Goal: Task Accomplishment & Management: Complete application form

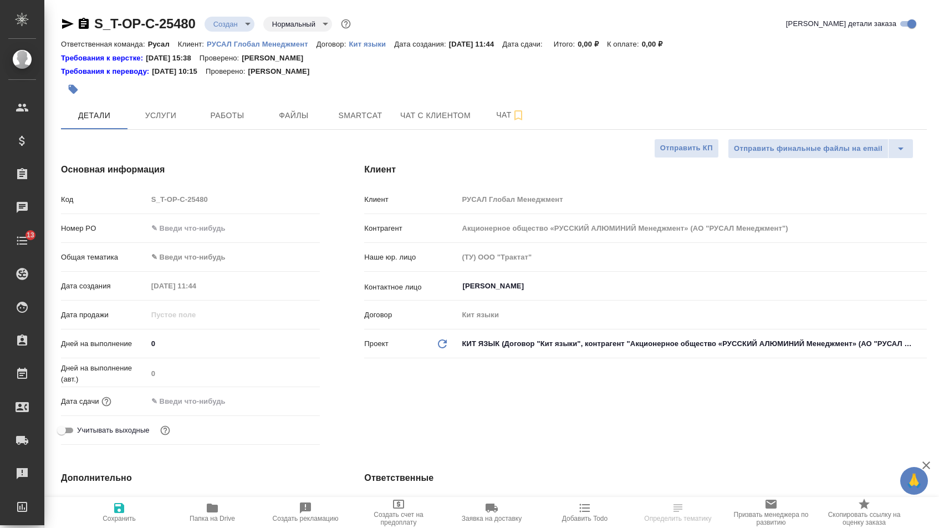
select select "RU"
type input "[PERSON_NAME]"
click at [230, 229] on input "text" at bounding box center [234, 228] width 172 height 16
paste input "Саша пжл на кит двуяз красота точность оперативность Спс"
type input "от Исаева_13.1"
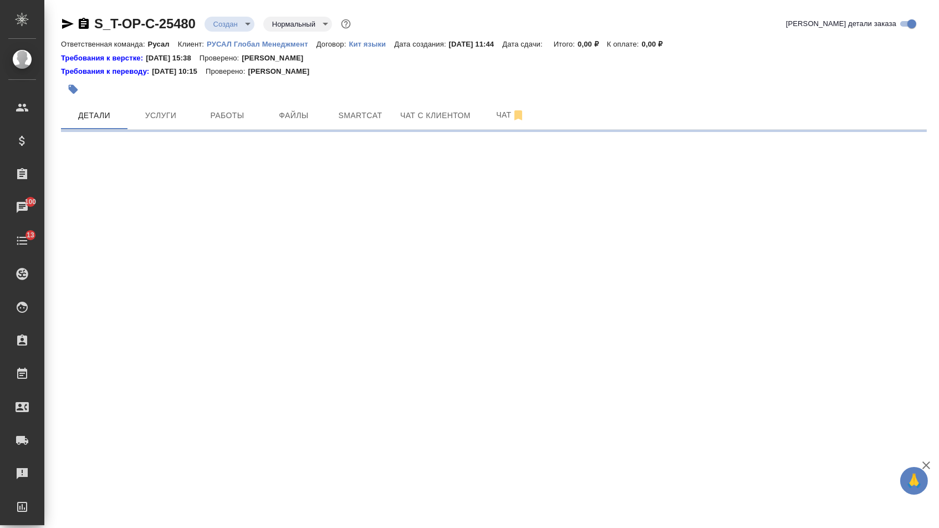
select select "RU"
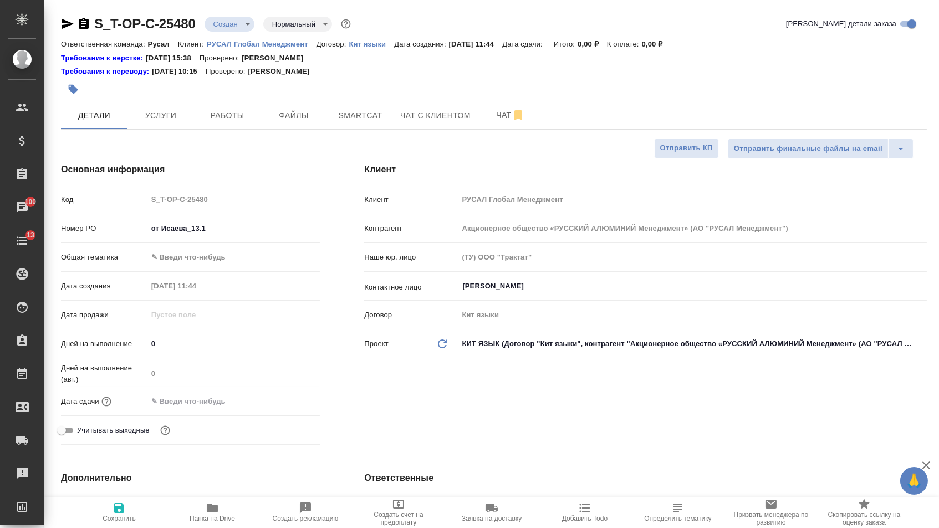
type textarea "x"
click at [220, 228] on input "от Исаева_13.1" at bounding box center [233, 228] width 173 height 16
type input "от Исаева_13.10"
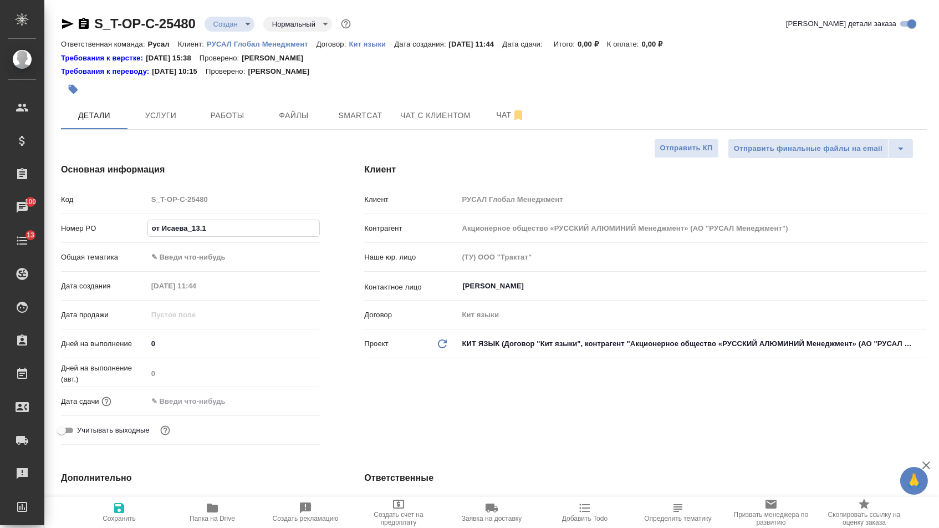
type textarea "x"
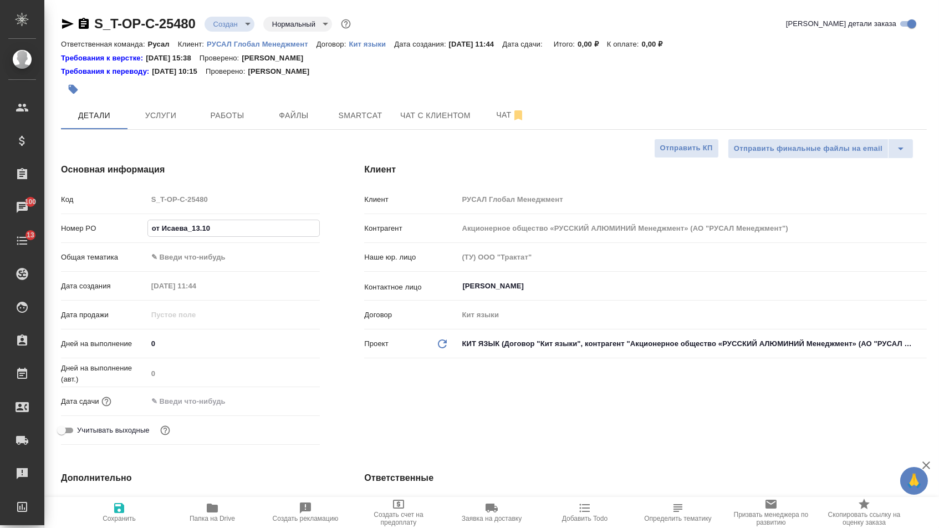
type textarea "x"
type input "от Исаева_13.10"
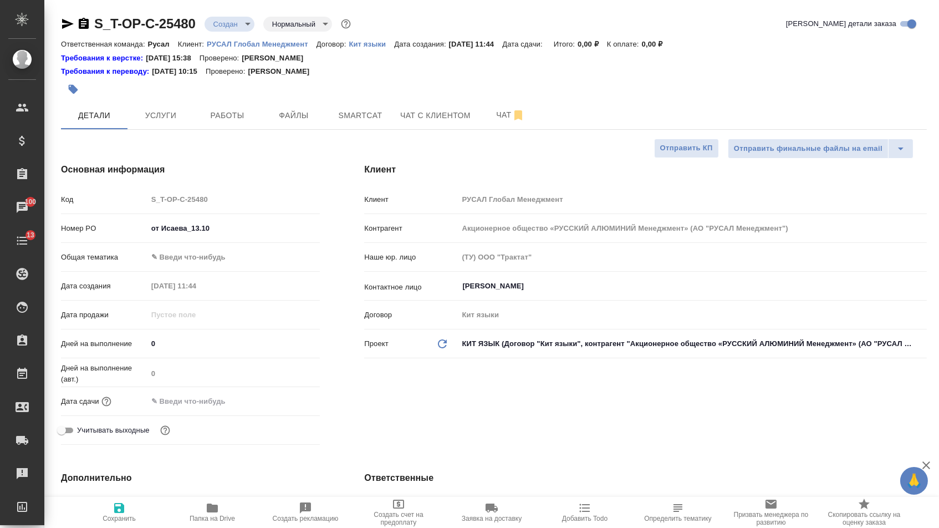
click at [232, 260] on body "🙏 .cls-1 fill:#fff; AWATERA Menshikova Aleksandra Клиенты Спецификации Заказы 1…" at bounding box center [469, 264] width 939 height 528
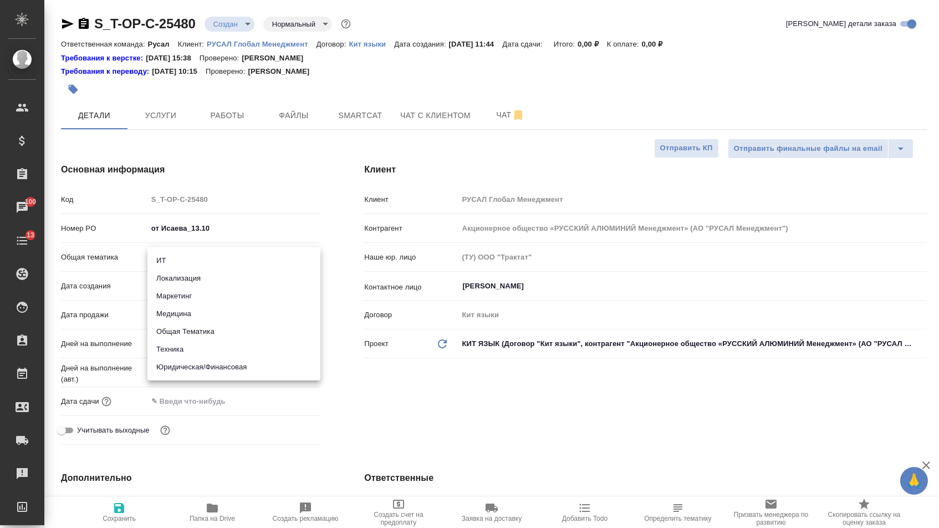
click at [175, 348] on li "Техника" at bounding box center [233, 349] width 173 height 18
type input "tech"
type textarea "x"
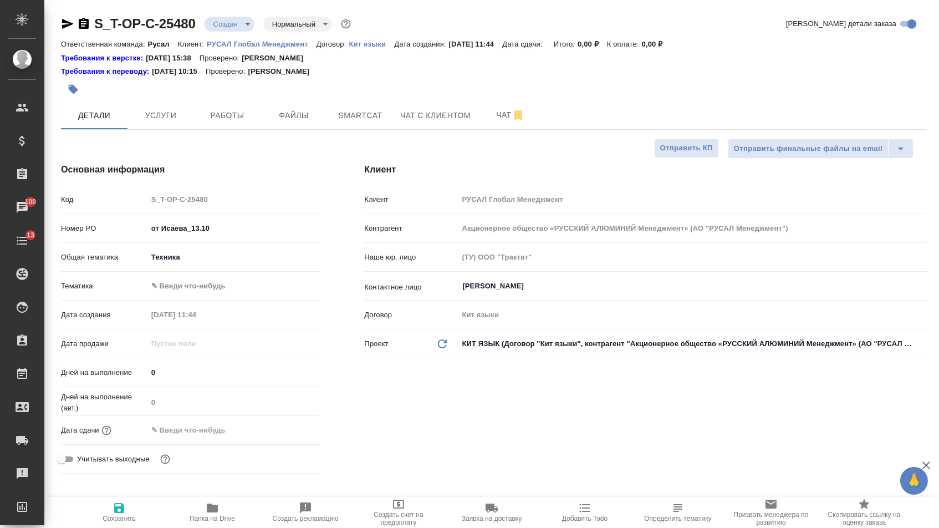
click at [188, 285] on body "🙏 .cls-1 fill:#fff; AWATERA Menshikova Aleksandra Клиенты Спецификации Заказы 1…" at bounding box center [469, 264] width 939 height 528
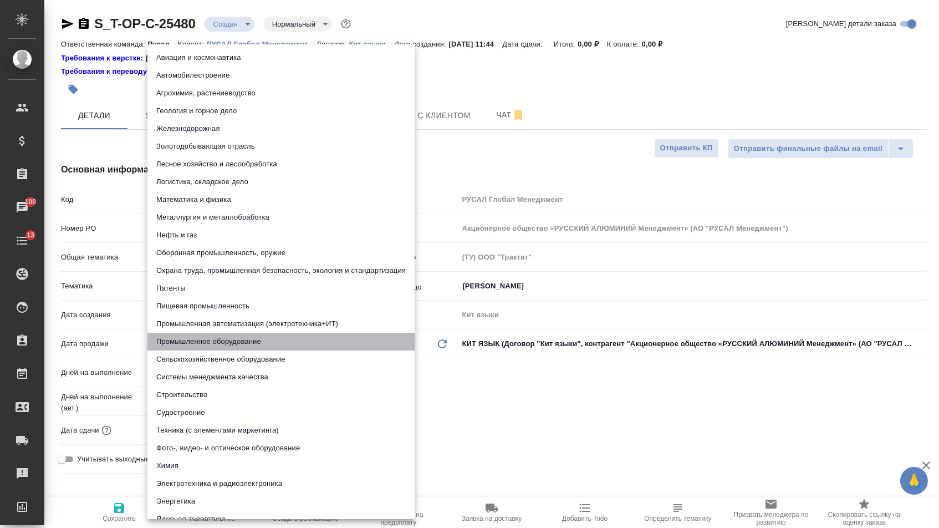
click at [187, 339] on li "Промышленное оборудование" at bounding box center [280, 342] width 267 height 18
type textarea "x"
type input "5f647205b73bc97568ca66bc"
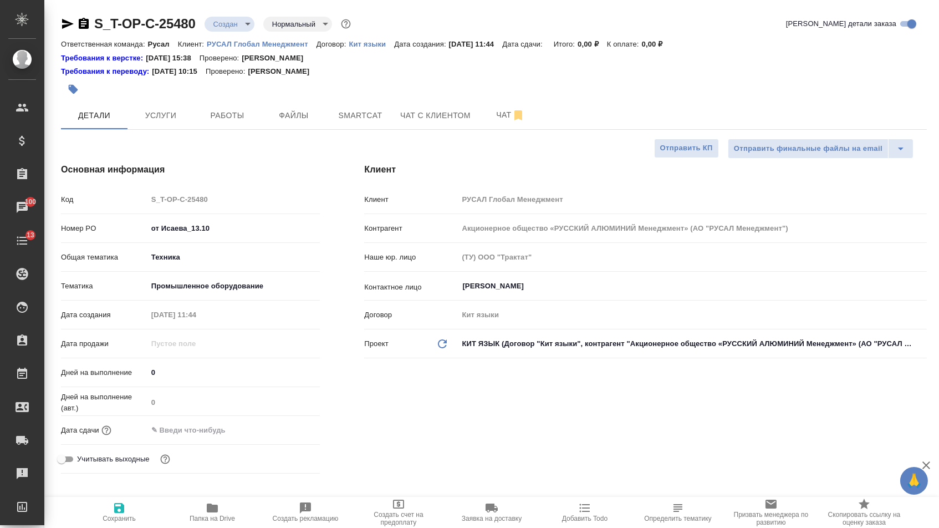
click at [191, 281] on body "🙏 .cls-1 fill:#fff; AWATERA Menshikova Aleksandra Клиенты Спецификации Заказы 1…" at bounding box center [469, 264] width 939 height 528
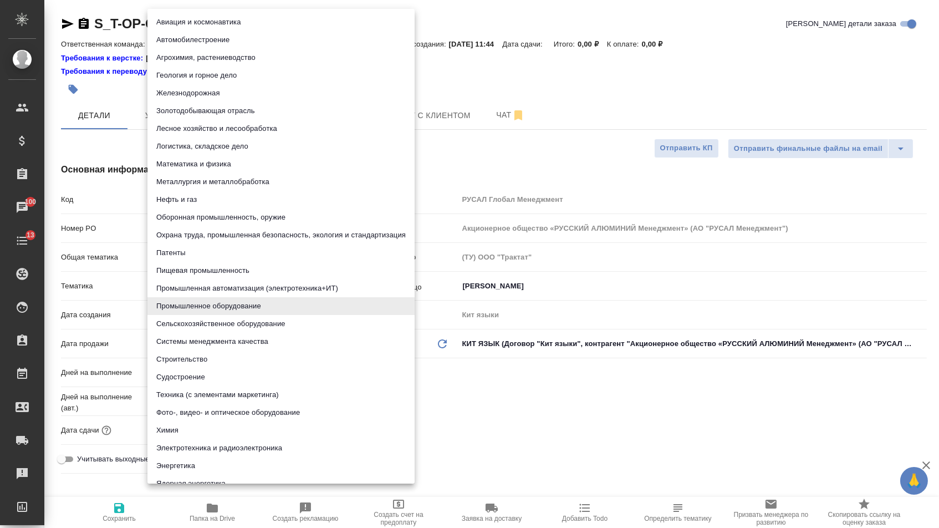
click at [194, 183] on li "Металлургия и металлобработка" at bounding box center [280, 182] width 267 height 18
type textarea "x"
type input "60014e23f7d9dc5f480a3cf8"
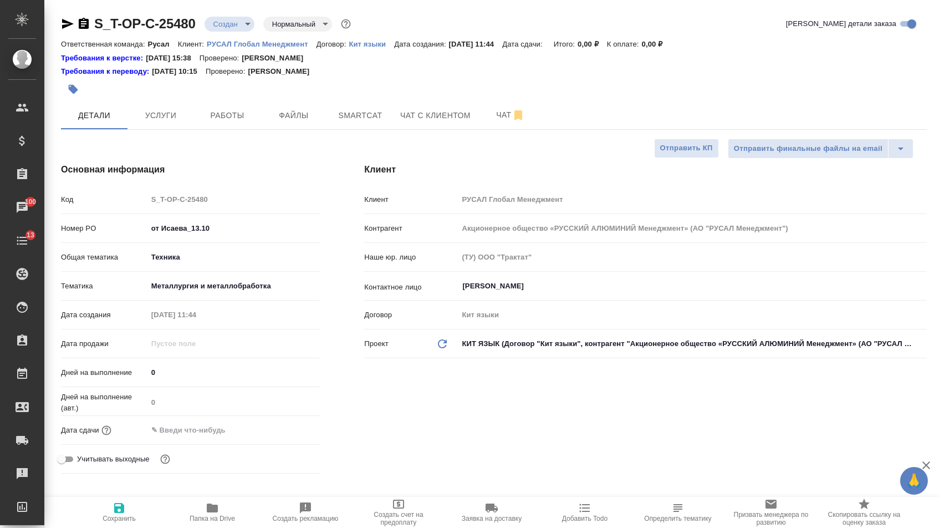
click at [190, 430] on input "text" at bounding box center [195, 430] width 97 height 16
click at [293, 434] on icon "button" at bounding box center [287, 429] width 13 height 13
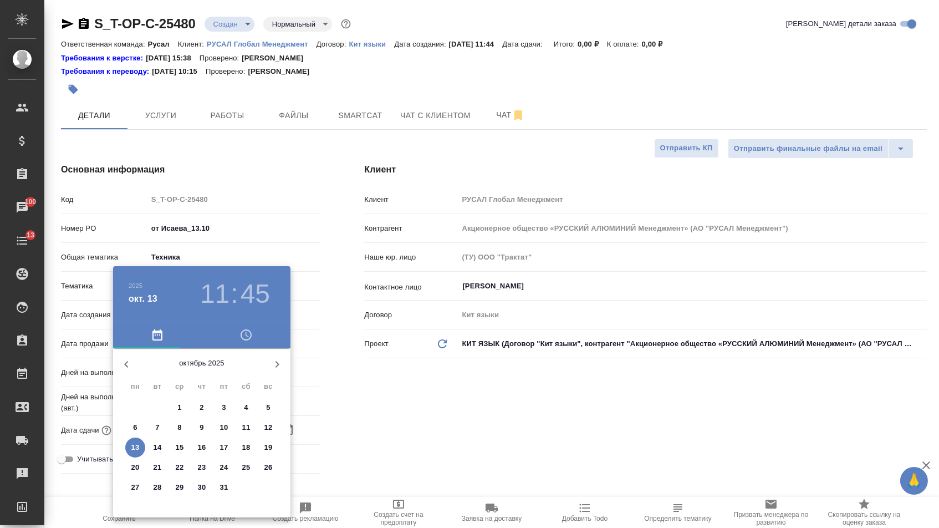
click at [135, 444] on p "13" at bounding box center [135, 447] width 8 height 11
type input "13.10.2025 11:45"
type textarea "x"
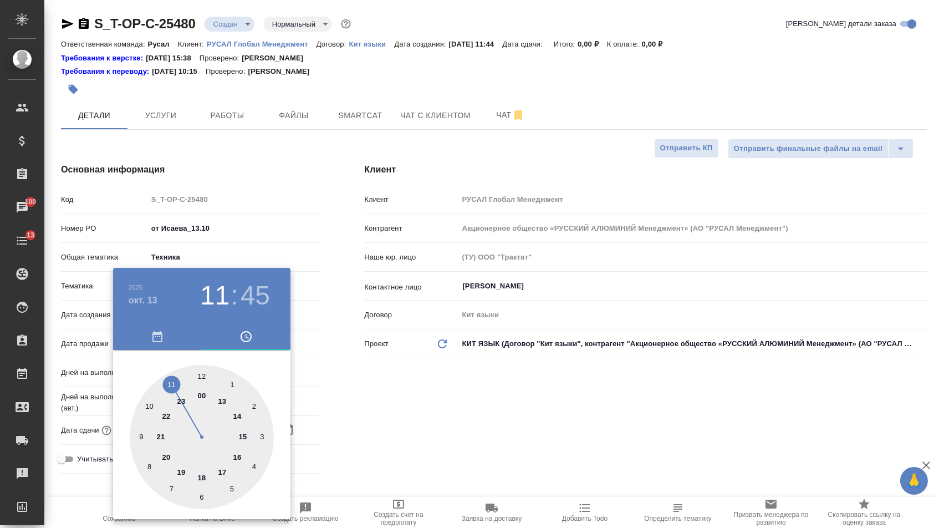
type textarea "x"
type input "13.10.2025 13:45"
click at [224, 402] on div at bounding box center [202, 437] width 144 height 144
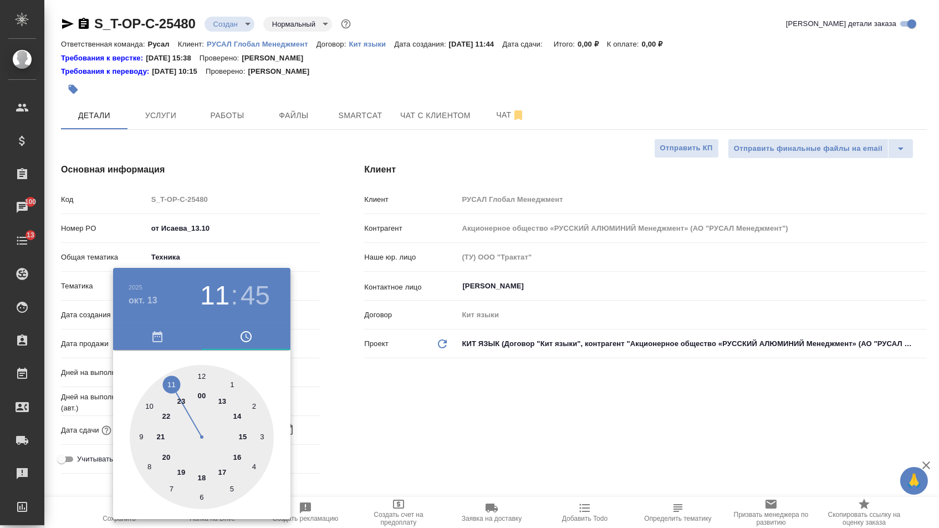
type textarea "x"
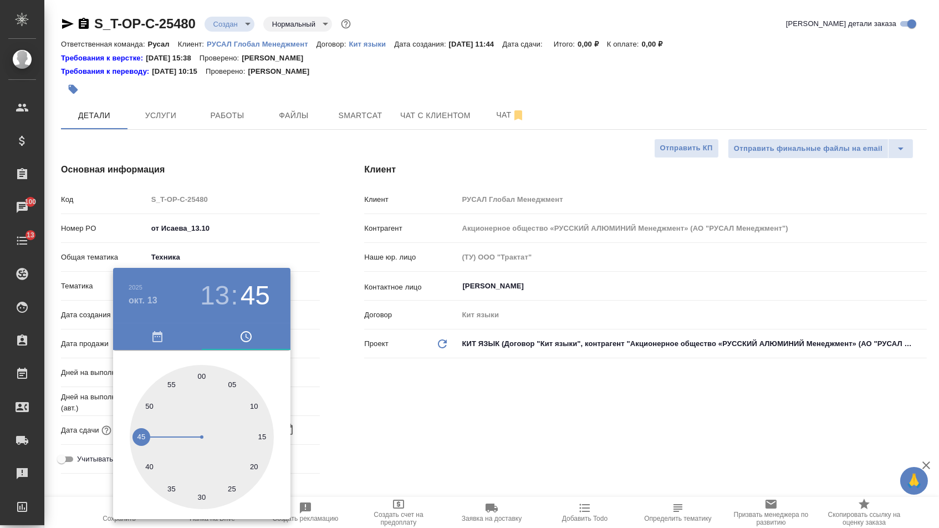
type textarea "x"
type input "13.10.2025 13:30"
click at [202, 490] on div at bounding box center [202, 437] width 144 height 144
type textarea "x"
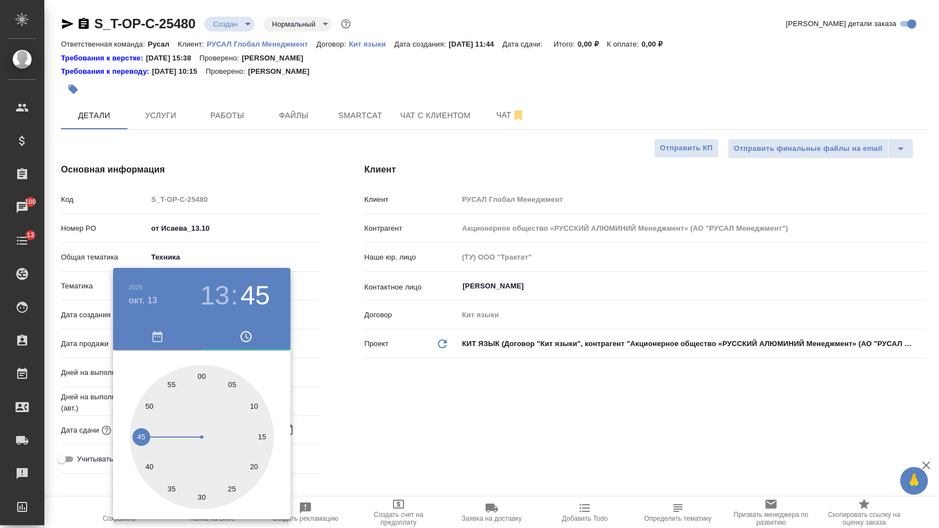
type textarea "x"
click at [356, 414] on div at bounding box center [469, 264] width 939 height 528
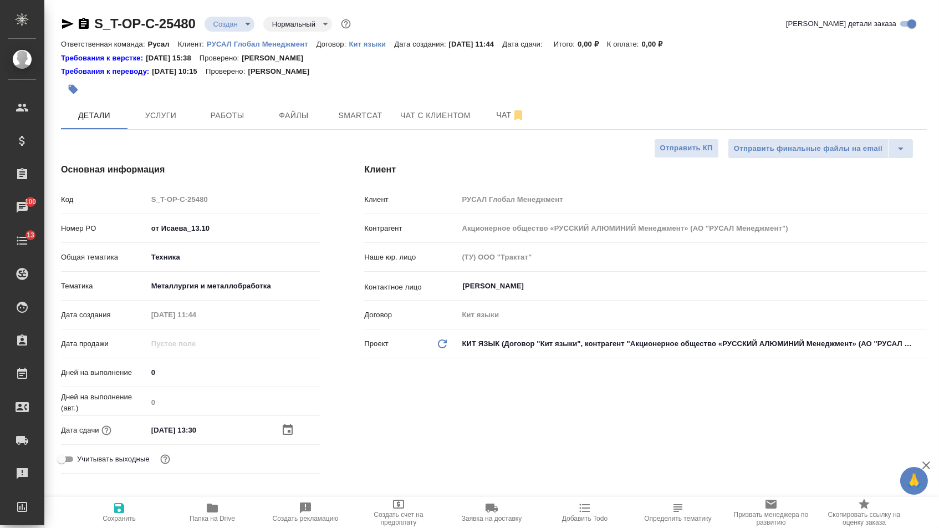
click at [144, 513] on span "Сохранить" at bounding box center [119, 511] width 80 height 21
type textarea "x"
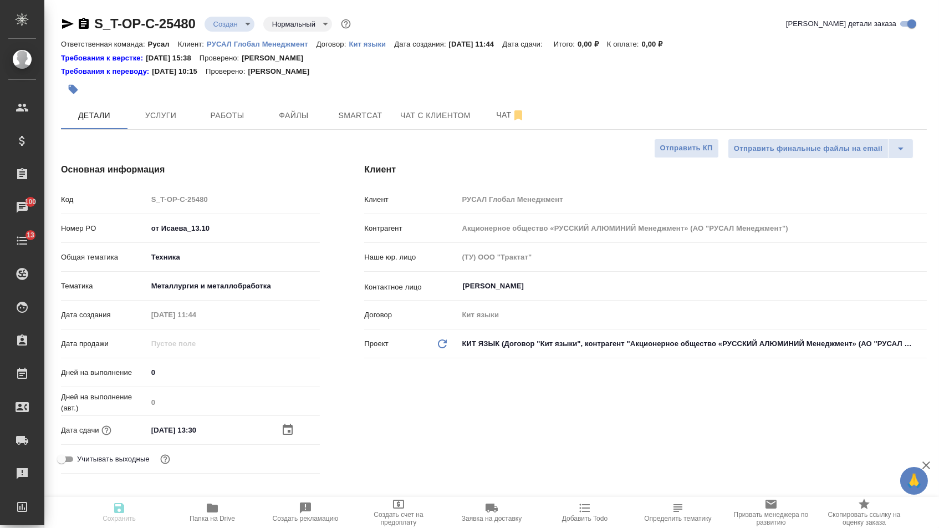
type textarea "x"
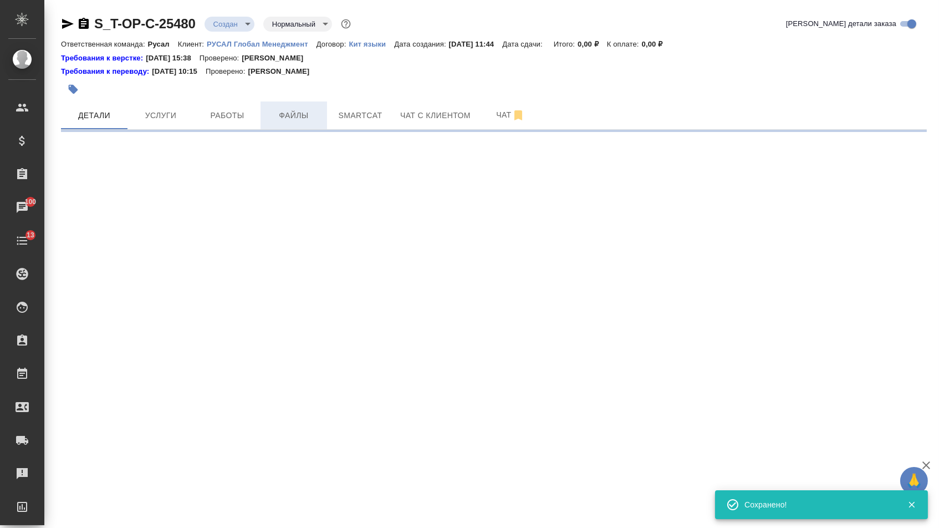
select select "RU"
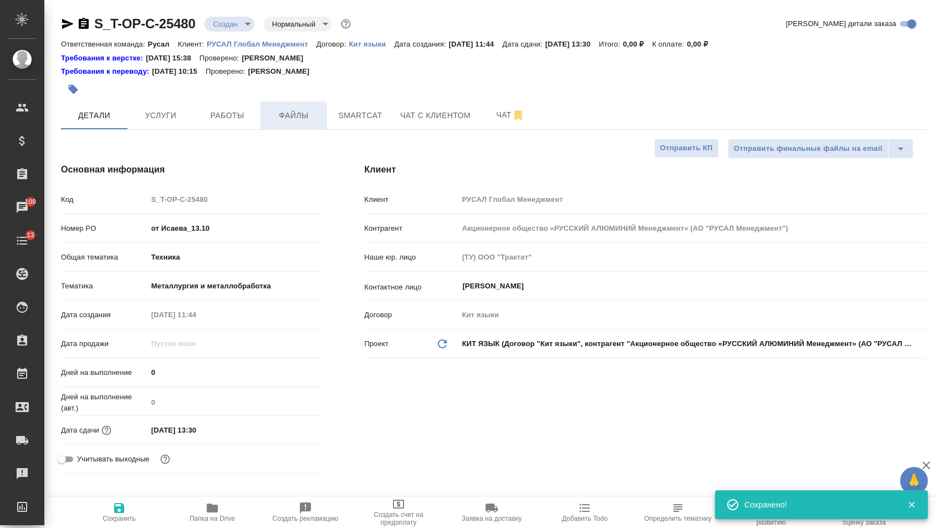
type textarea "x"
click at [297, 119] on span "Файлы" at bounding box center [293, 116] width 53 height 14
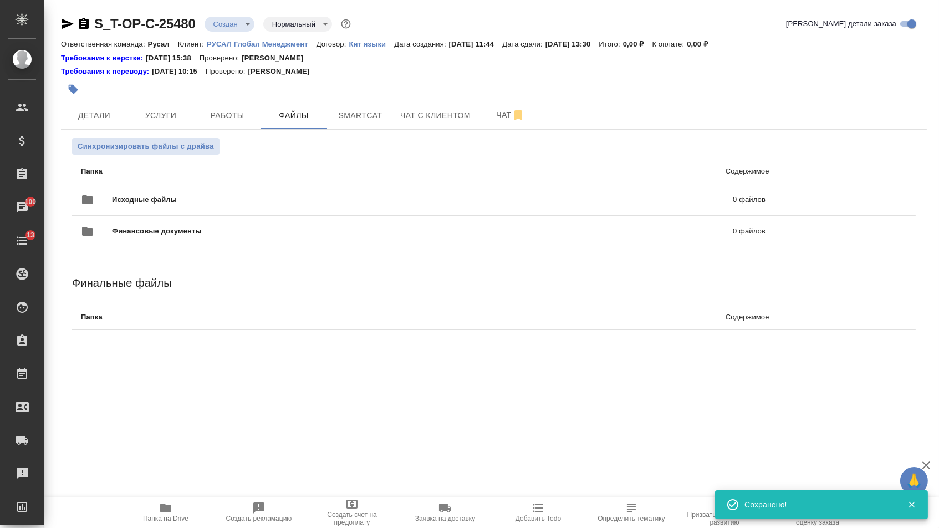
click at [208, 184] on div "Исходные файлы 0 файлов" at bounding box center [423, 199] width 707 height 49
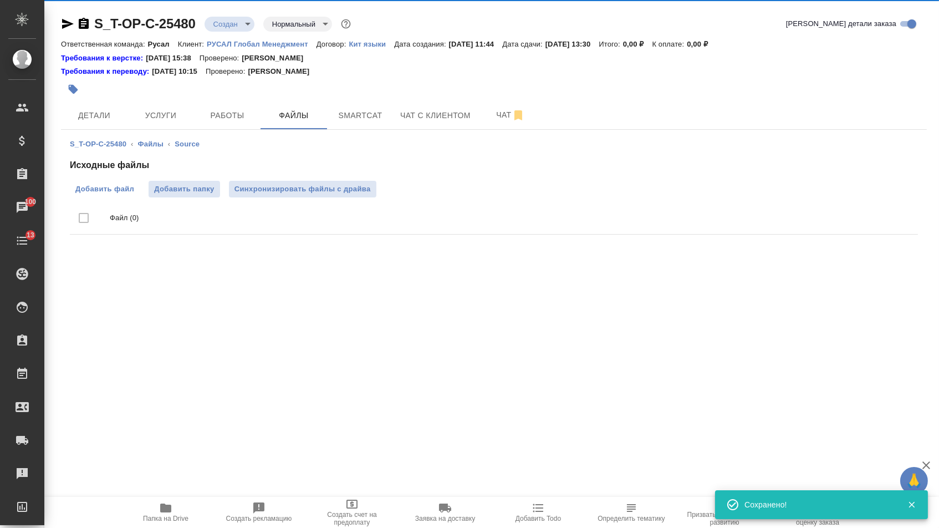
click at [124, 185] on span "Добавить файл" at bounding box center [104, 188] width 59 height 11
click at [0, 0] on input "Добавить файл" at bounding box center [0, 0] width 0 height 0
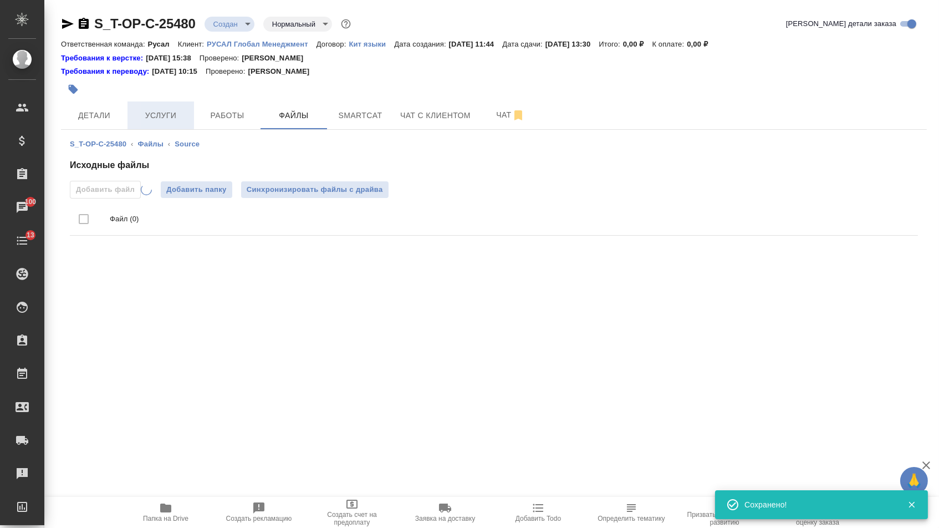
click at [152, 112] on span "Услуги" at bounding box center [160, 116] width 53 height 14
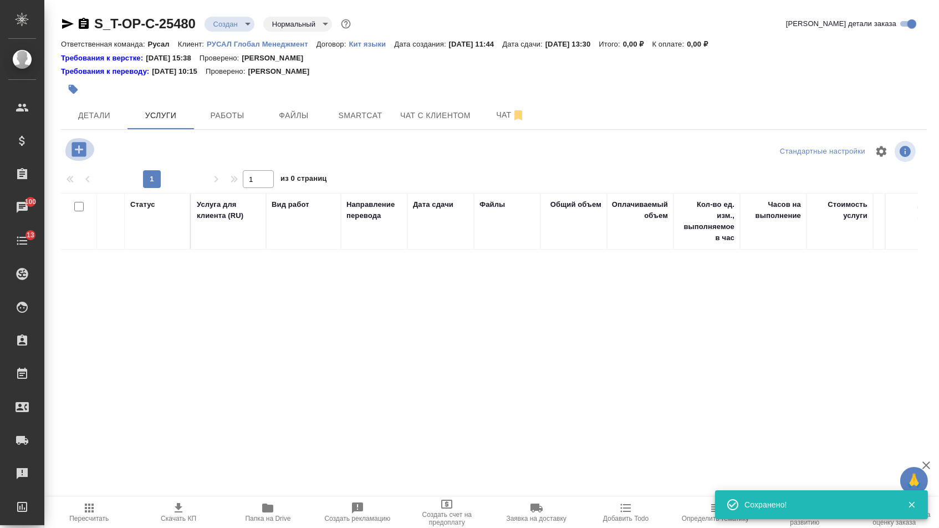
click at [78, 140] on button "button" at bounding box center [79, 149] width 30 height 23
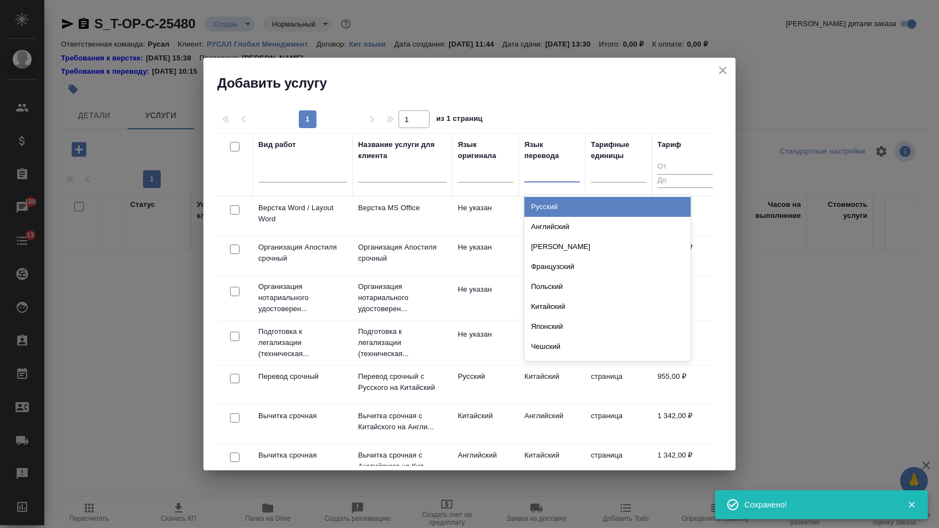
click at [542, 174] on div at bounding box center [551, 171] width 55 height 16
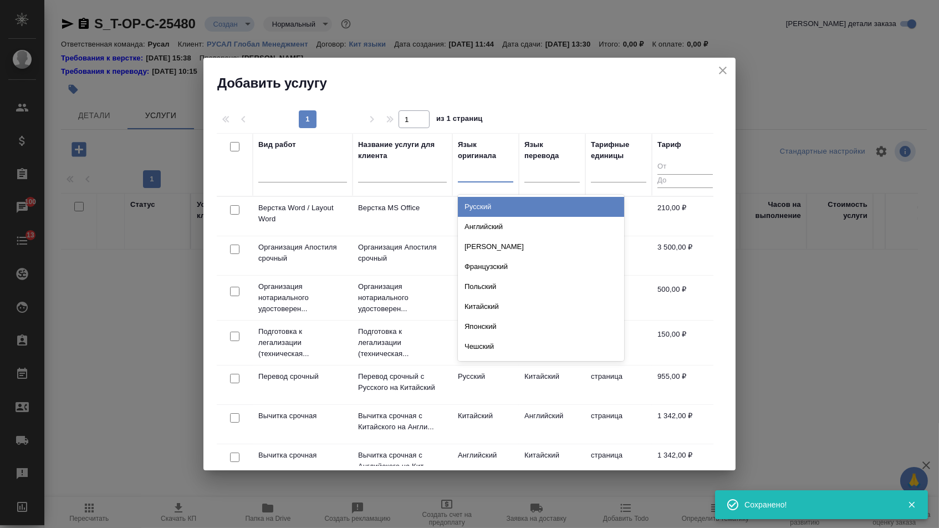
click at [474, 178] on div at bounding box center [485, 171] width 55 height 16
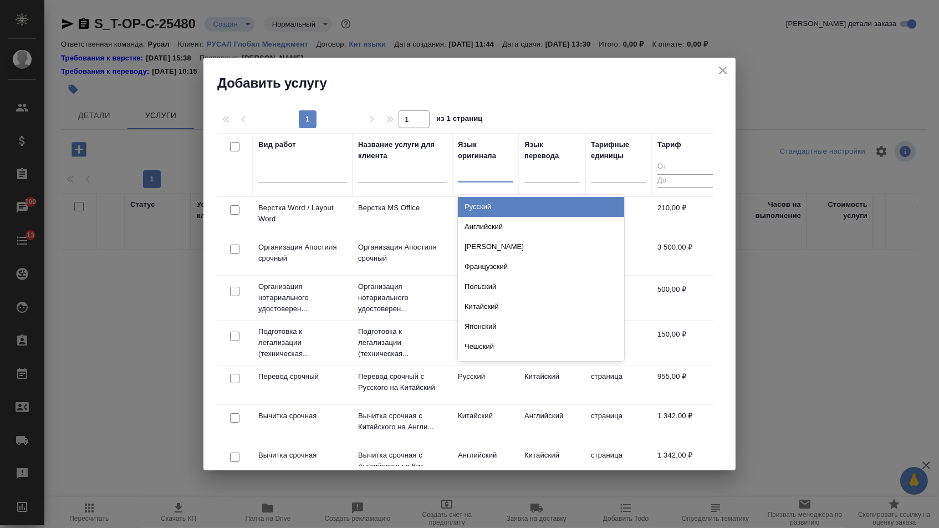
click at [474, 208] on div "Русский" at bounding box center [541, 207] width 166 height 20
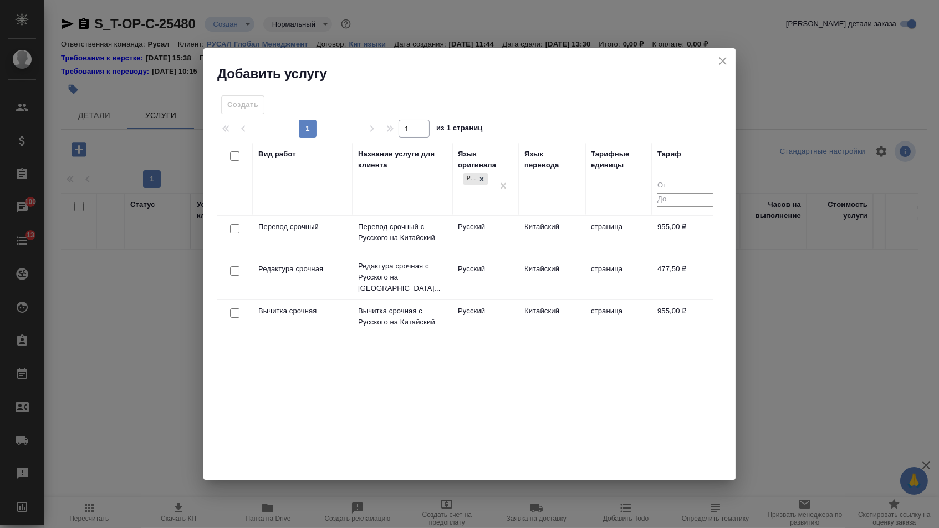
click at [231, 232] on input "checkbox" at bounding box center [234, 228] width 9 height 9
checkbox input "true"
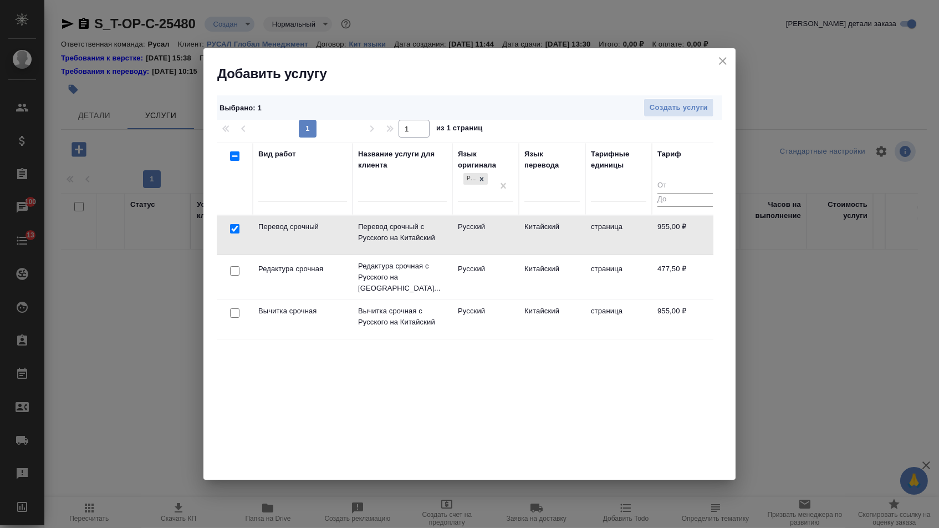
click at [232, 267] on input "checkbox" at bounding box center [234, 270] width 9 height 9
checkbox input "true"
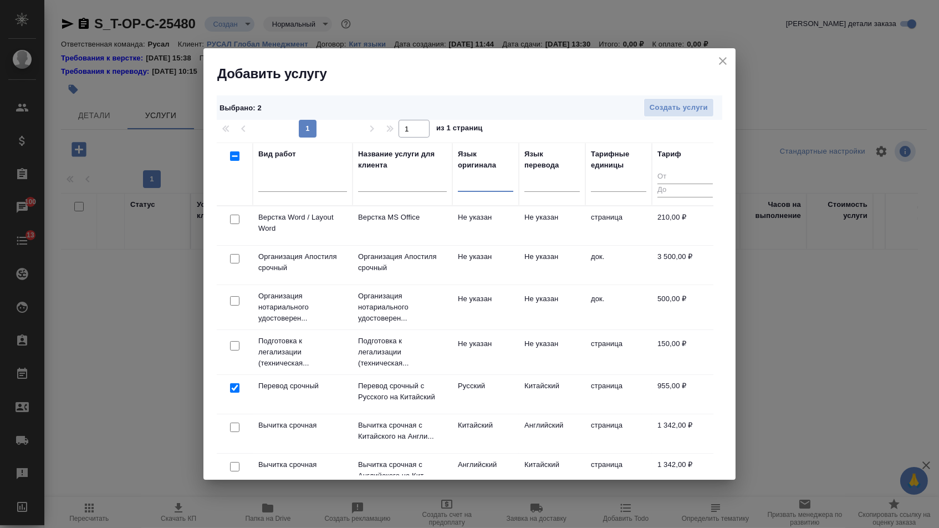
click at [230, 219] on input "checkbox" at bounding box center [234, 218] width 9 height 9
checkbox input "true"
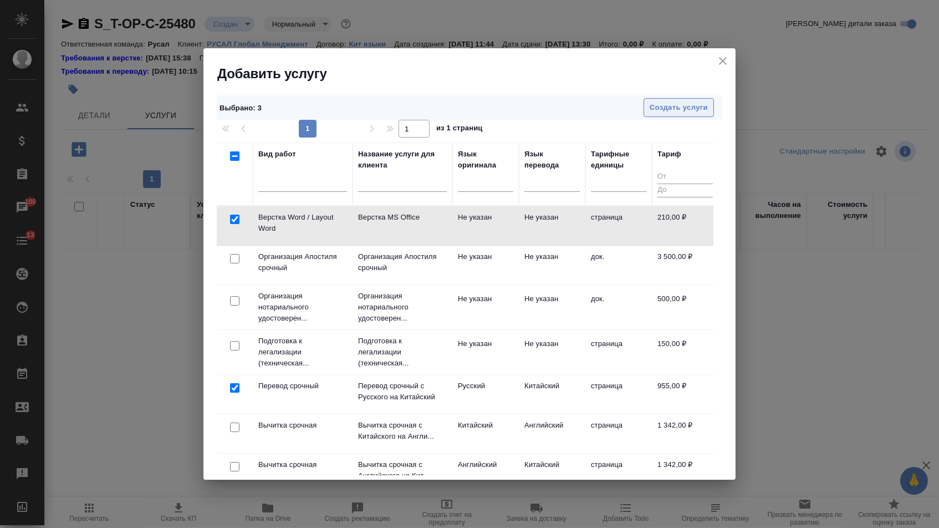
click at [674, 108] on span "Создать услуги" at bounding box center [679, 107] width 58 height 13
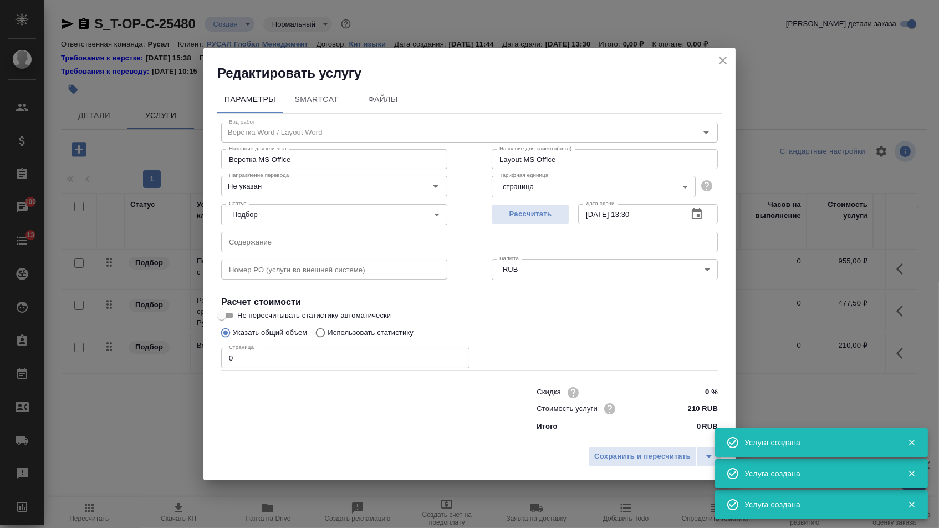
type input "Верстка Word / Layout Word"
type input "Верстка MS Office"
type input "Layout MS Office"
type input "Не указан"
type input "210 RUB"
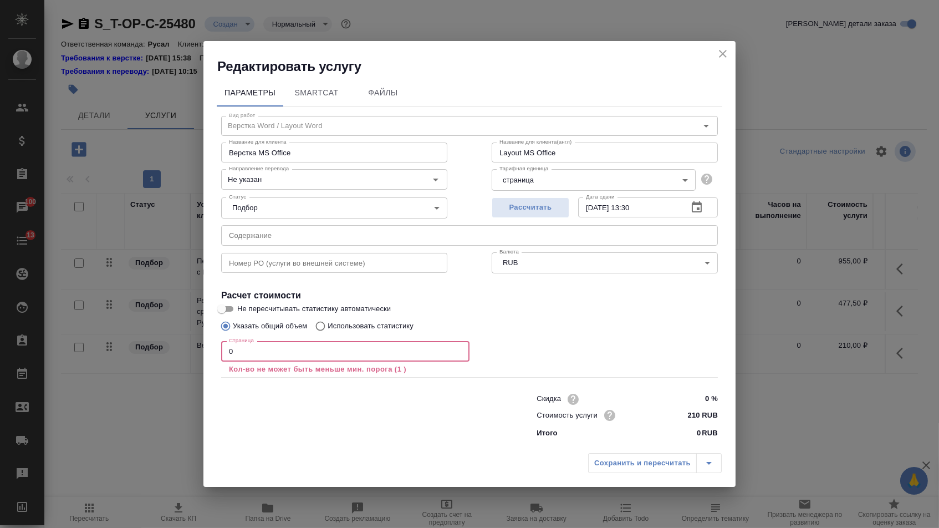
drag, startPoint x: 234, startPoint y: 349, endPoint x: 212, endPoint y: 350, distance: 22.8
click at [212, 350] on div "Параметры SmartCat Файлы Вид работ Верстка Word / Layout Word Вид работ Названи…" at bounding box center [469, 261] width 532 height 372
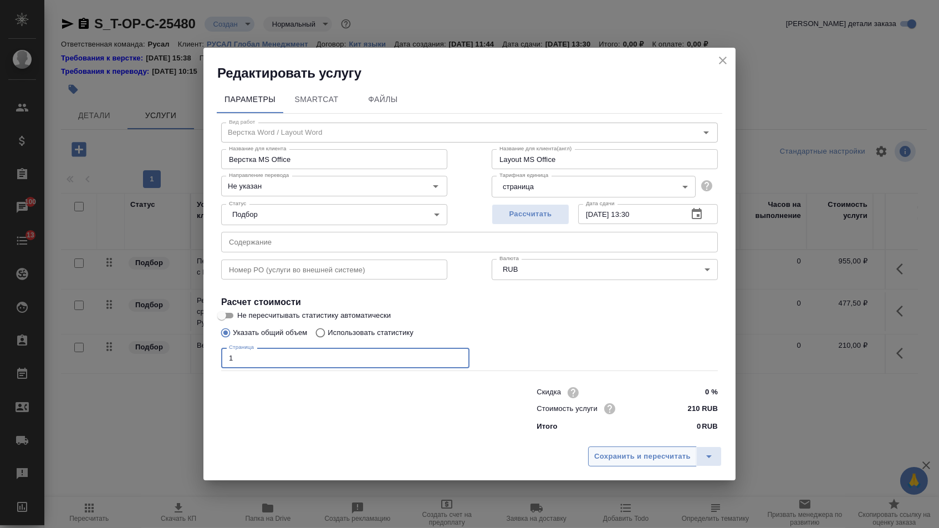
type input "1"
click at [597, 461] on span "Сохранить и пересчитать" at bounding box center [642, 456] width 96 height 13
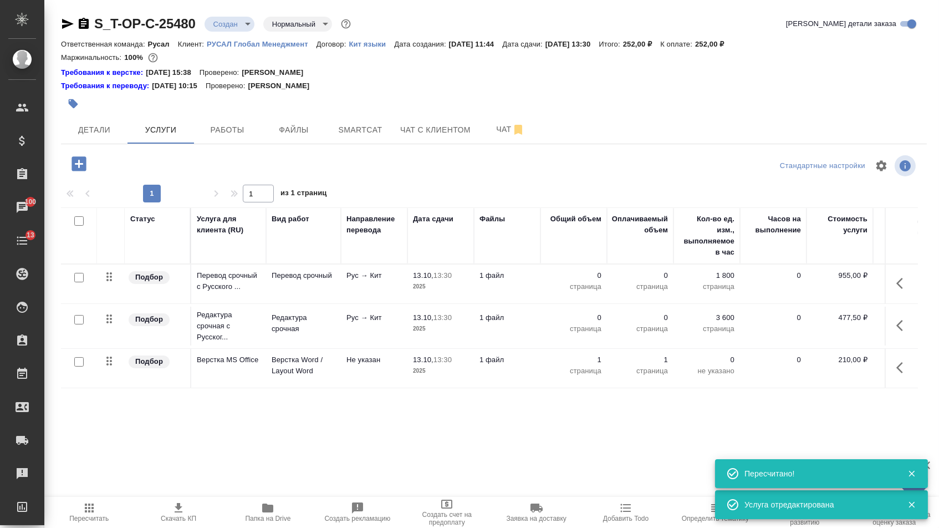
click at [586, 323] on p "0" at bounding box center [573, 317] width 55 height 11
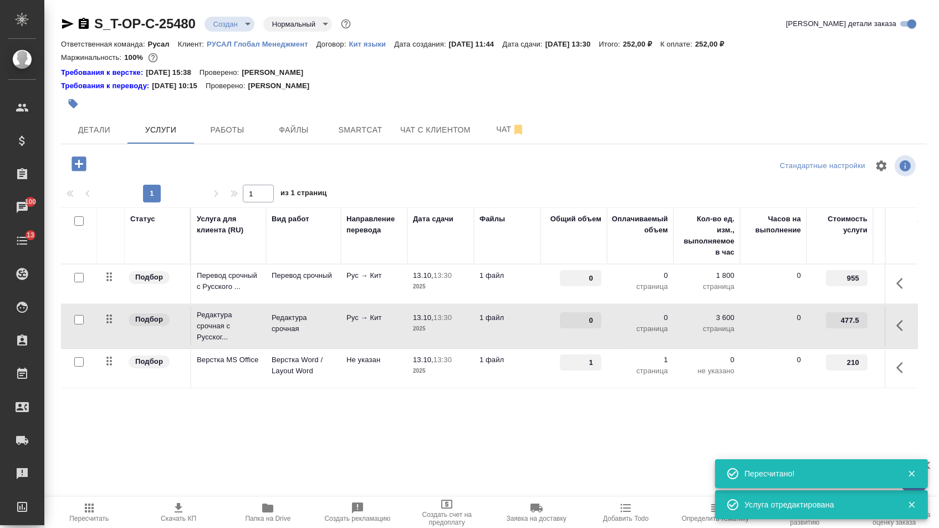
click at [586, 326] on input "0" at bounding box center [581, 320] width 42 height 16
type input "1800"
click at [571, 423] on div "Статус Услуга для клиента (RU) Вид работ Направление перевода Дата сдачи Файлы …" at bounding box center [489, 326] width 857 height 238
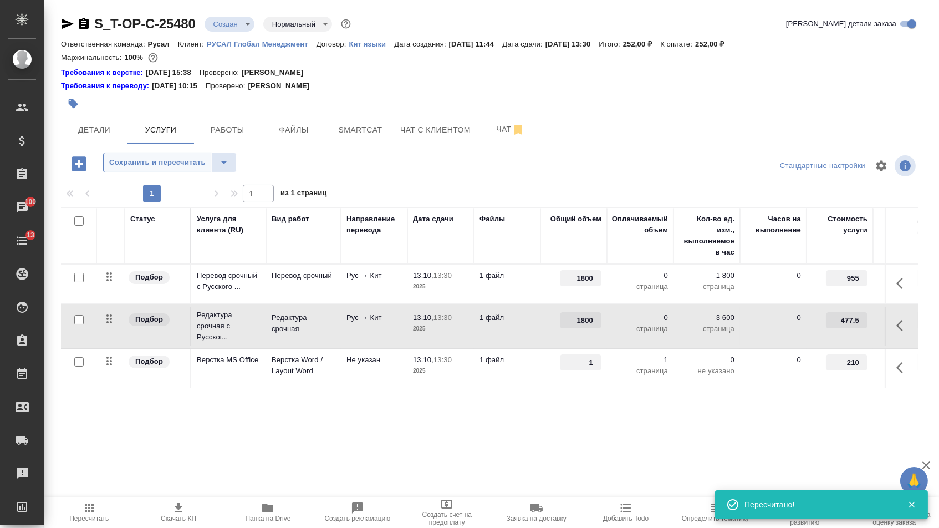
click at [136, 165] on span "Сохранить и пересчитать" at bounding box center [157, 162] width 96 height 13
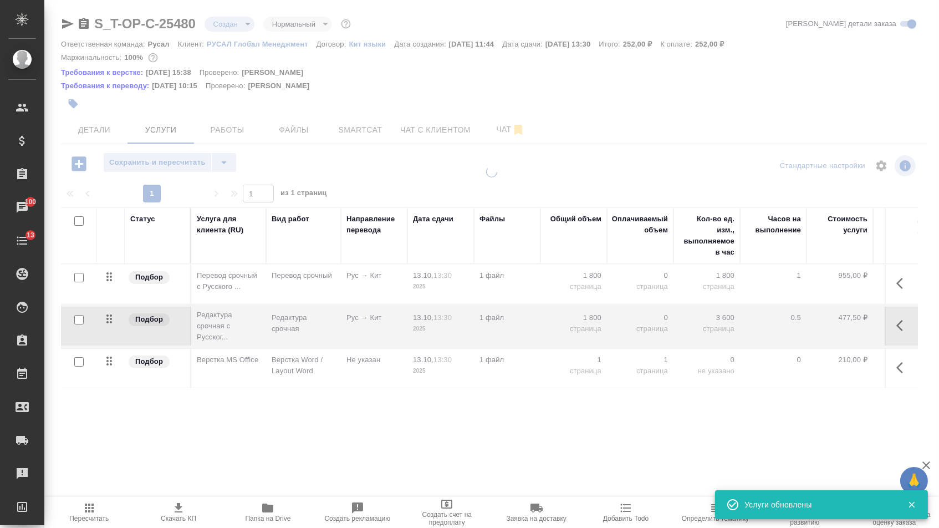
type input "urgent"
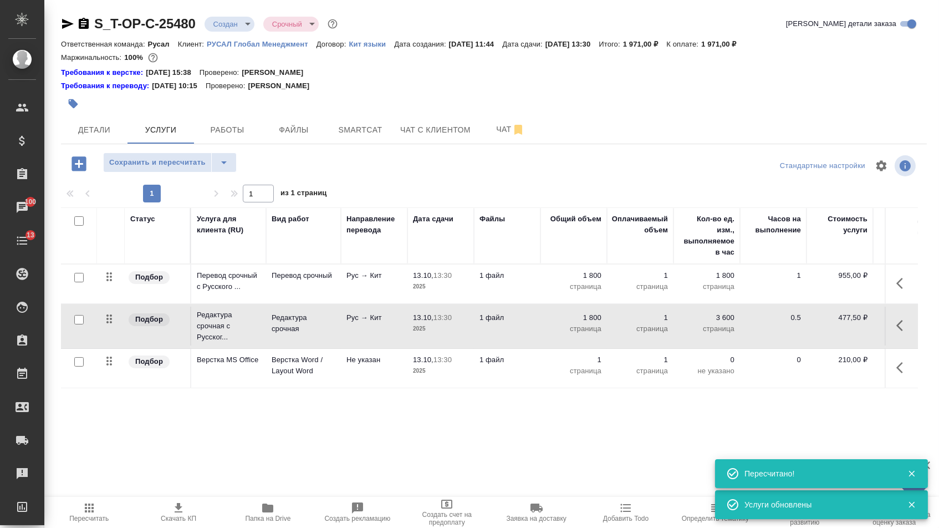
click at [904, 332] on icon "button" at bounding box center [902, 325] width 13 height 13
click at [901, 289] on icon "button" at bounding box center [899, 283] width 7 height 11
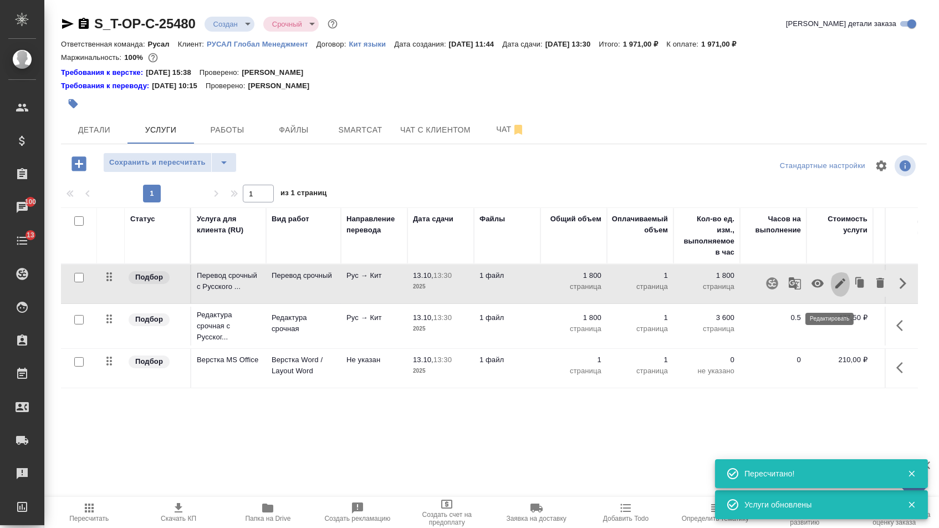
click at [836, 290] on icon "button" at bounding box center [840, 283] width 13 height 13
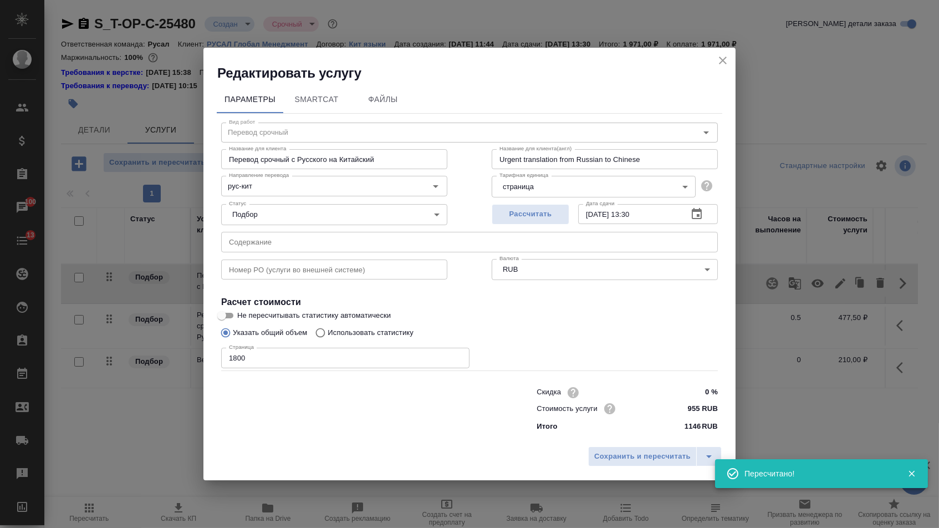
click at [367, 249] on input "text" at bounding box center [469, 242] width 497 height 20
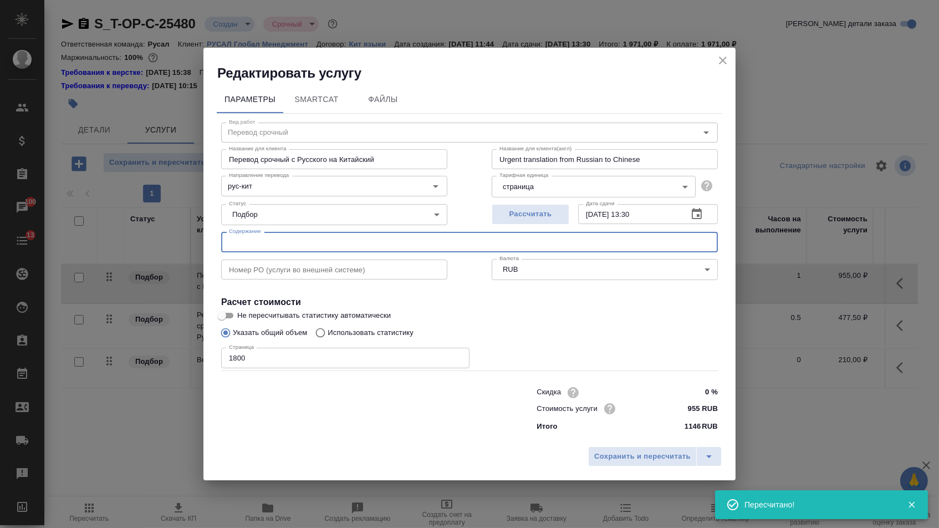
paste input "Справка_по_реализации_битуминозных_углей"
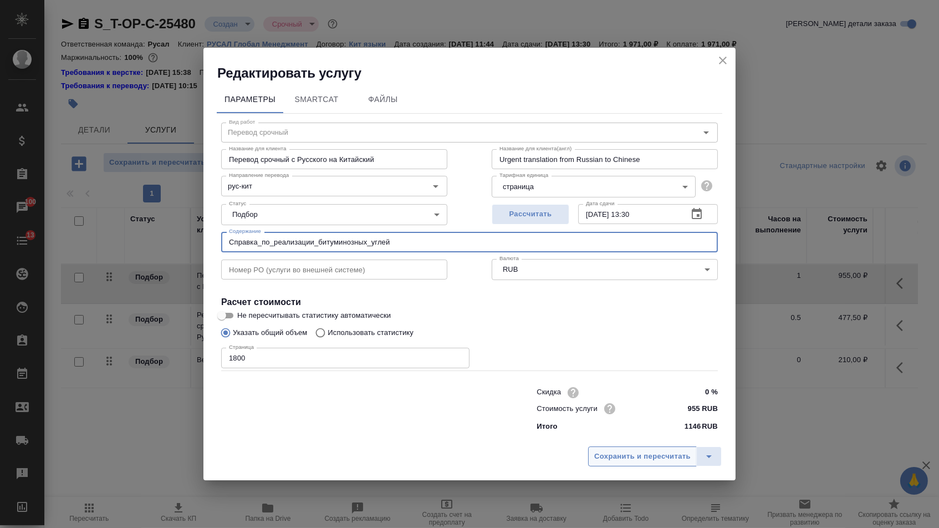
type input "Справка_по_реализации_битуминозных_углей"
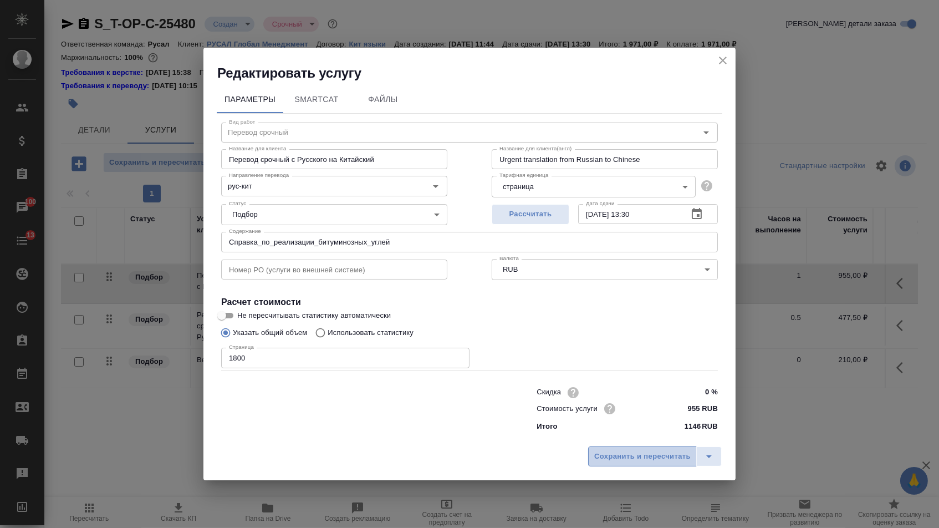
click at [599, 460] on span "Сохранить и пересчитать" at bounding box center [642, 456] width 96 height 13
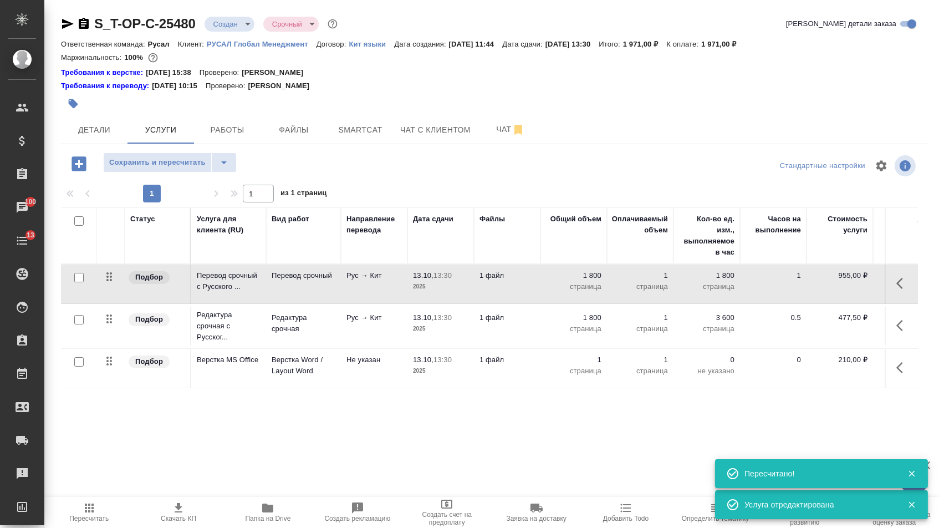
click at [231, 33] on div "S_T-OP-C-25480 Создан new Срочный urgent Кратко детали заказа" at bounding box center [494, 26] width 866 height 22
click at [229, 24] on body "🙏 .cls-1 fill:#fff; AWATERA Menshikova Aleksandra Клиенты Спецификации Заказы 1…" at bounding box center [469, 264] width 939 height 528
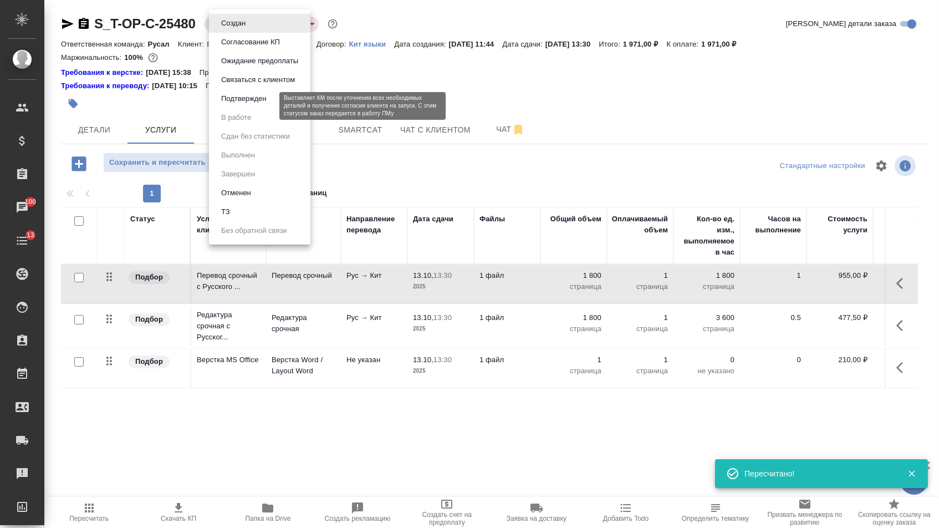
click at [229, 105] on button "Подтвержден" at bounding box center [244, 99] width 52 height 12
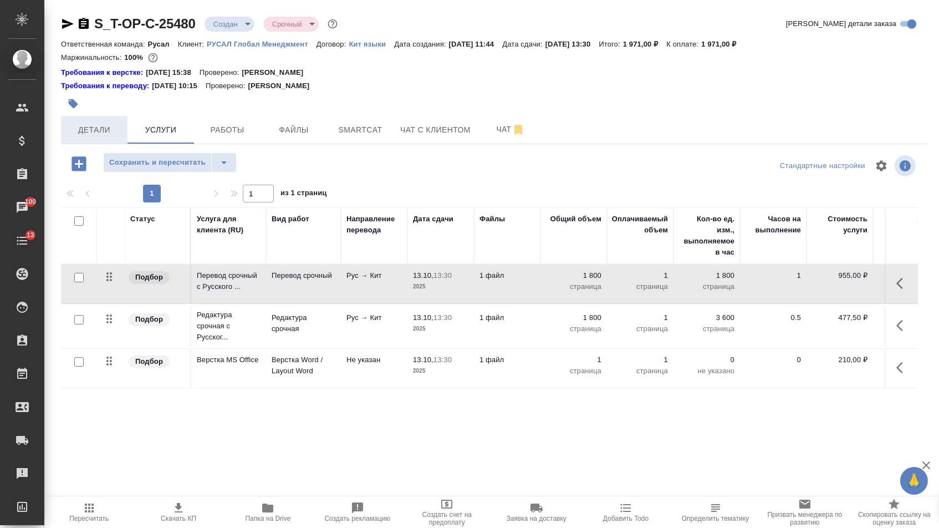
click at [114, 134] on span "Детали" at bounding box center [94, 130] width 53 height 14
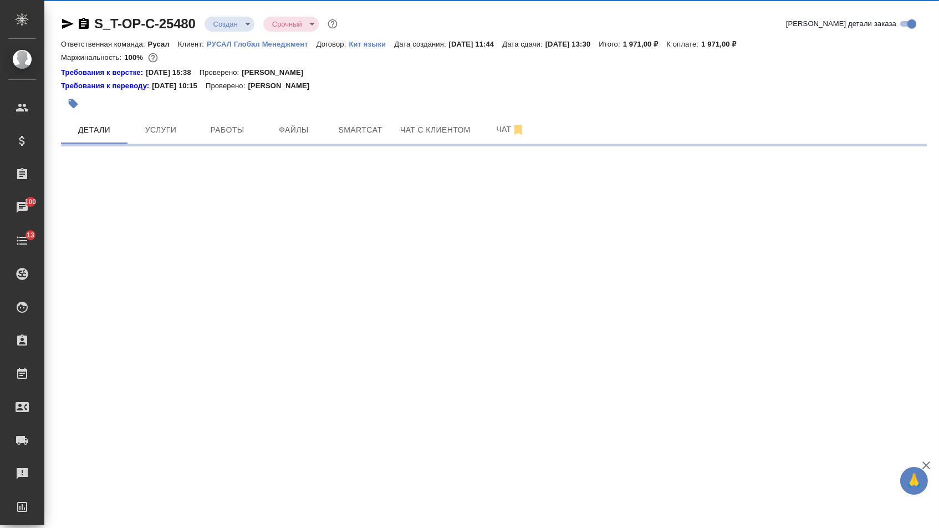
select select "RU"
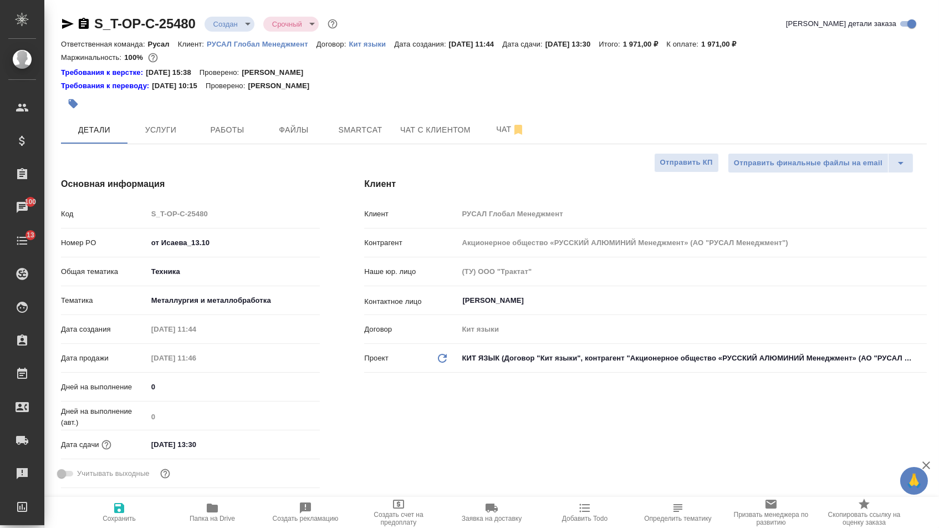
click at [65, 21] on icon "button" at bounding box center [68, 24] width 12 height 10
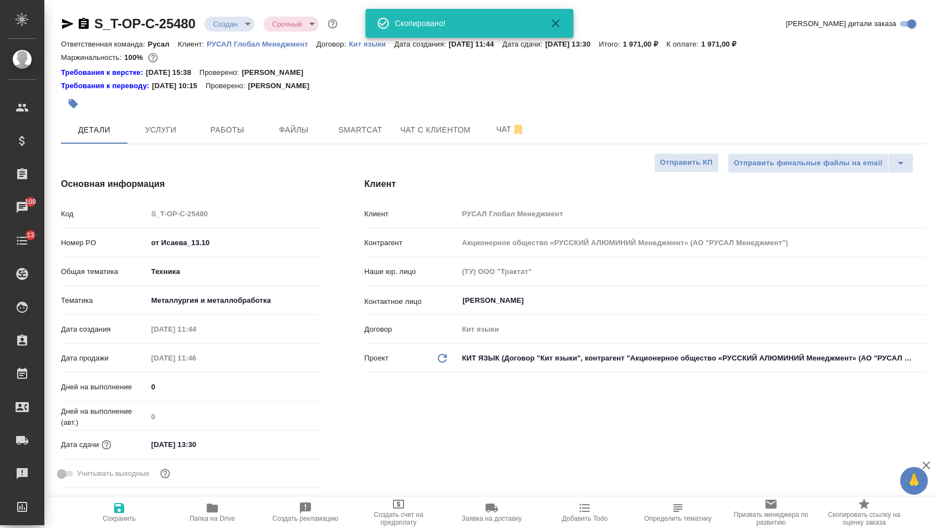
select select "RU"
type textarea "x"
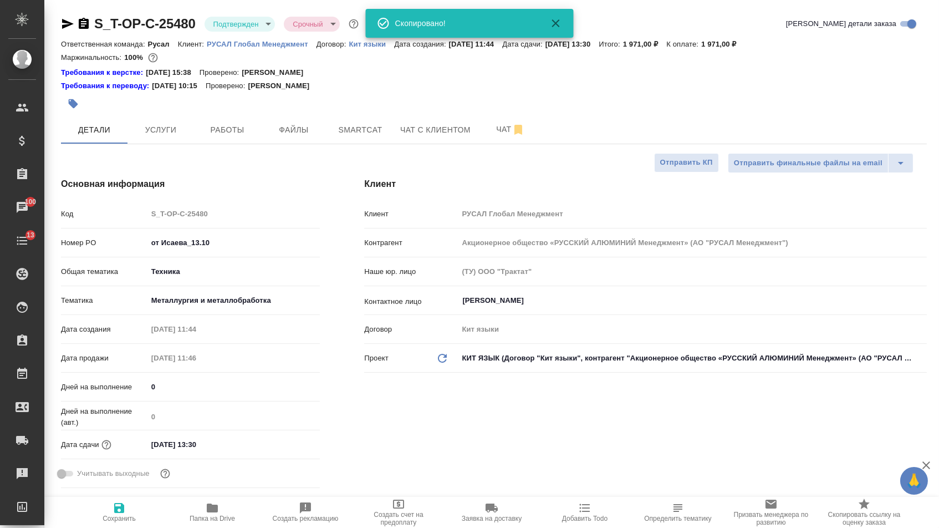
type textarea "x"
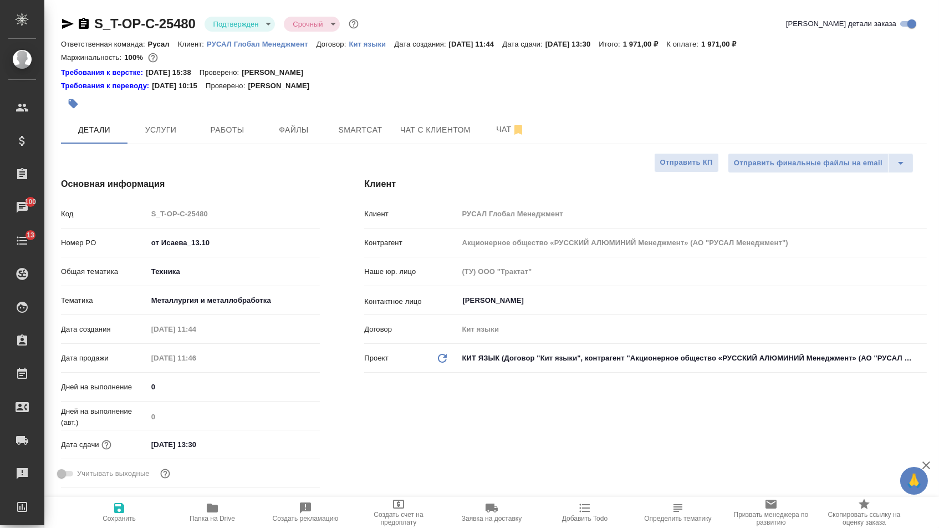
type textarea "x"
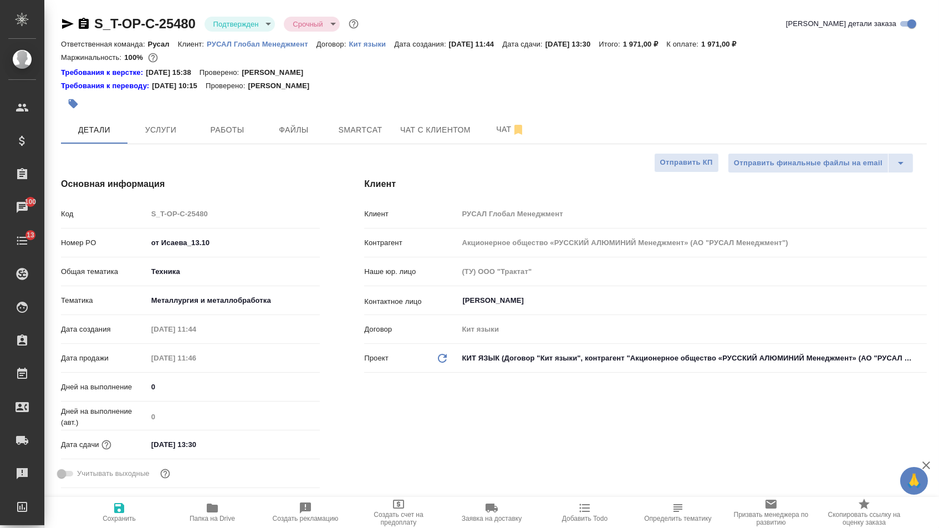
type textarea "x"
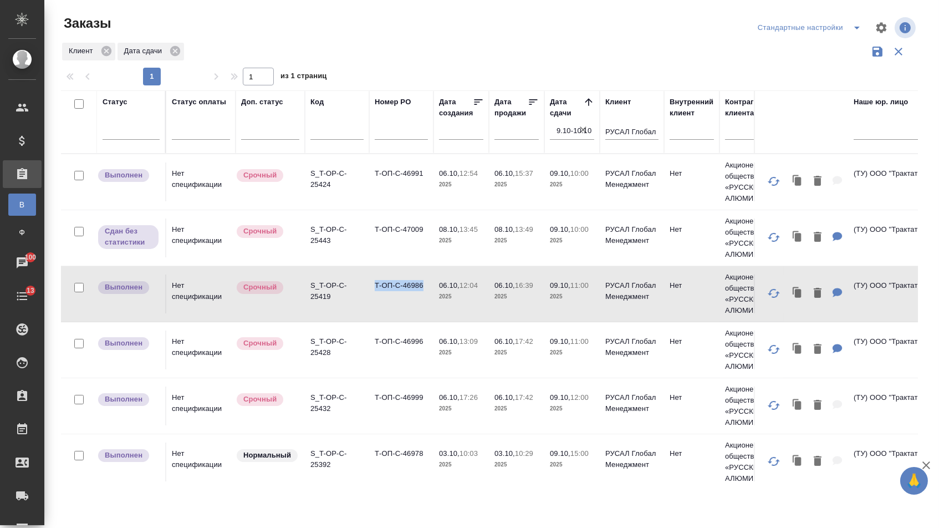
click at [582, 131] on icon "button" at bounding box center [582, 129] width 11 height 11
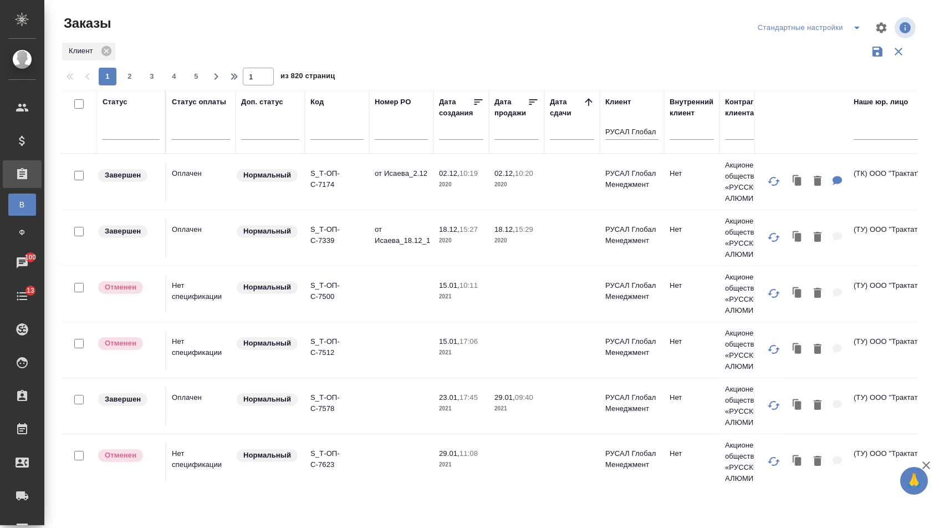
click at [588, 105] on icon at bounding box center [588, 101] width 7 height 7
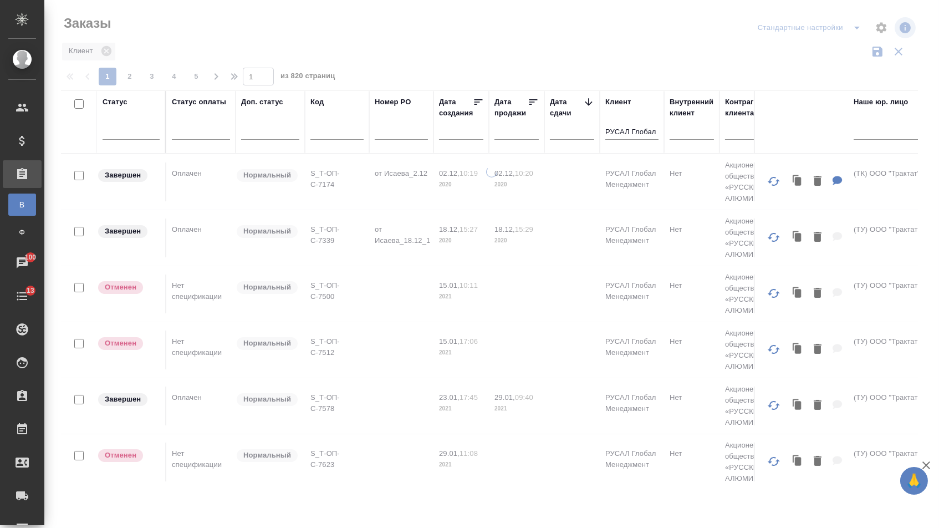
click at [588, 105] on icon at bounding box center [588, 101] width 7 height 7
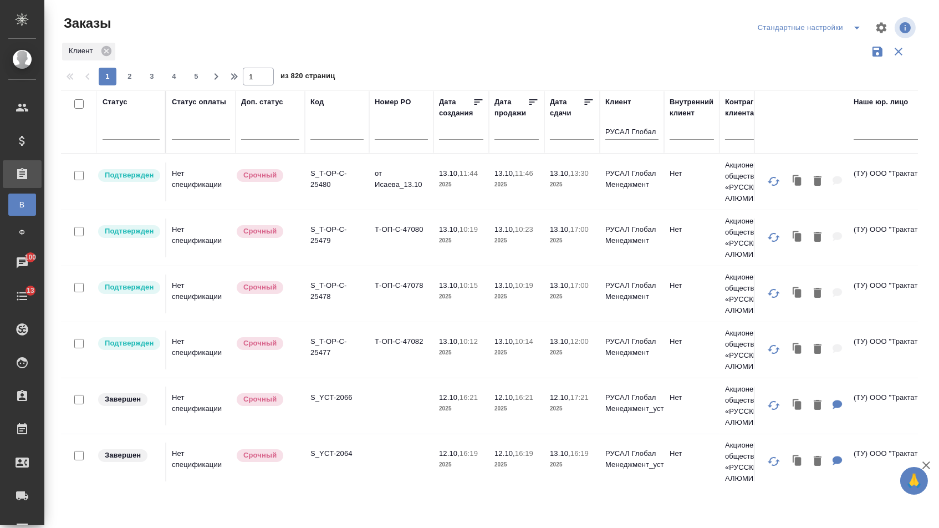
click at [392, 137] on input "text" at bounding box center [401, 133] width 53 height 14
paste input "от Исаева_18.09"
type input "от Исаева_18.09"
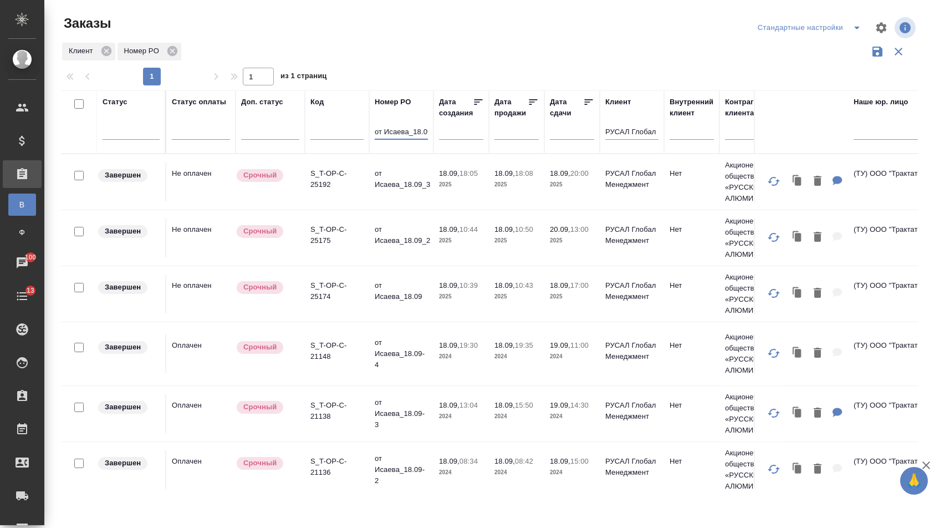
click at [403, 295] on td "от Исаева_18.09" at bounding box center [401, 293] width 64 height 39
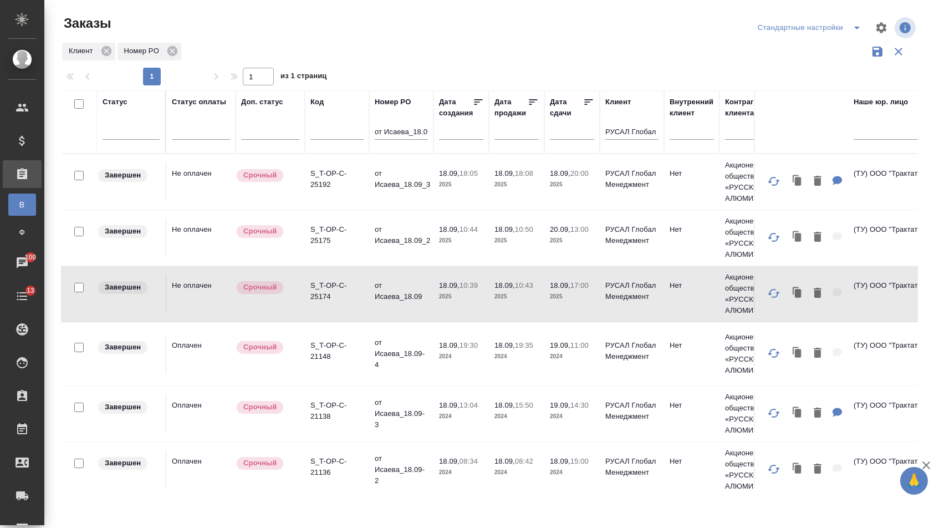
click at [403, 295] on td "от Исаева_18.09" at bounding box center [401, 293] width 64 height 39
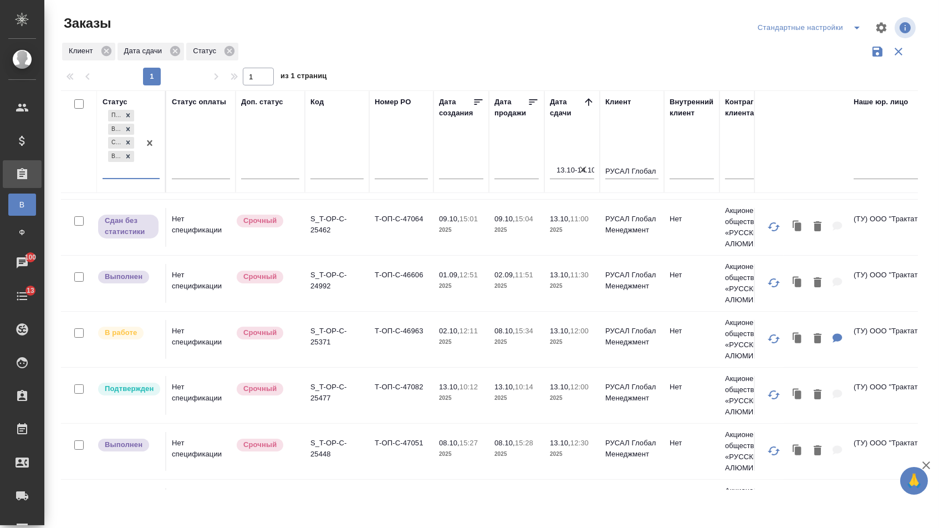
scroll to position [274, 0]
drag, startPoint x: 368, startPoint y: 400, endPoint x: 423, endPoint y: 401, distance: 55.4
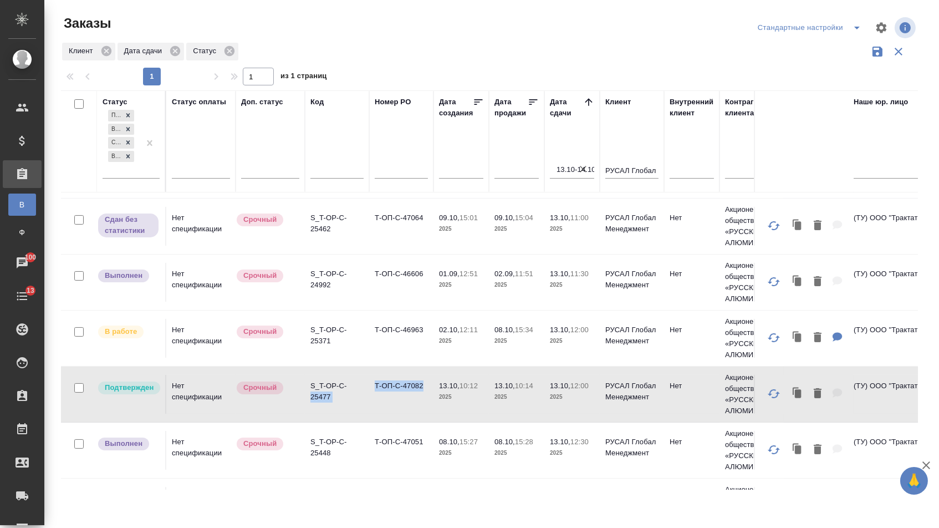
click at [422, 400] on td "Т-ОП-С-47082" at bounding box center [401, 394] width 64 height 39
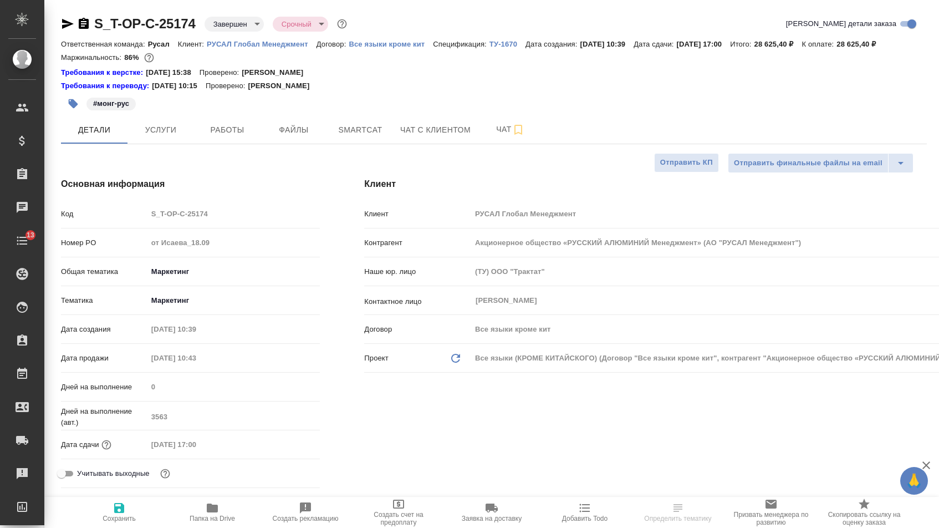
select select "RU"
type textarea "x"
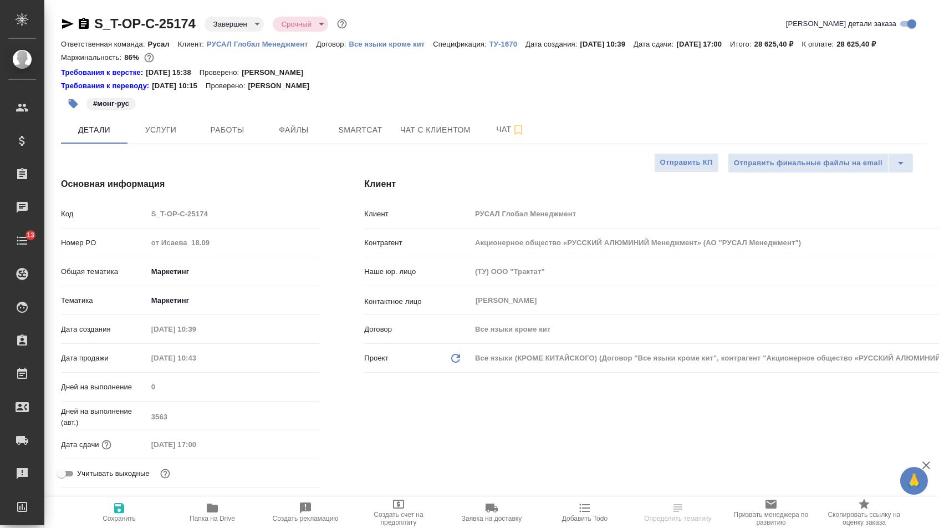
type textarea "x"
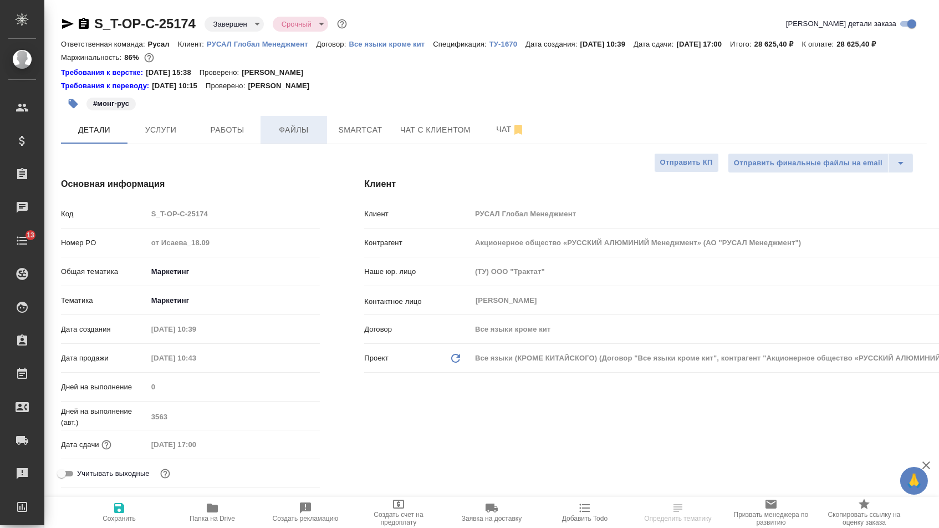
click at [281, 137] on span "Файлы" at bounding box center [293, 130] width 53 height 14
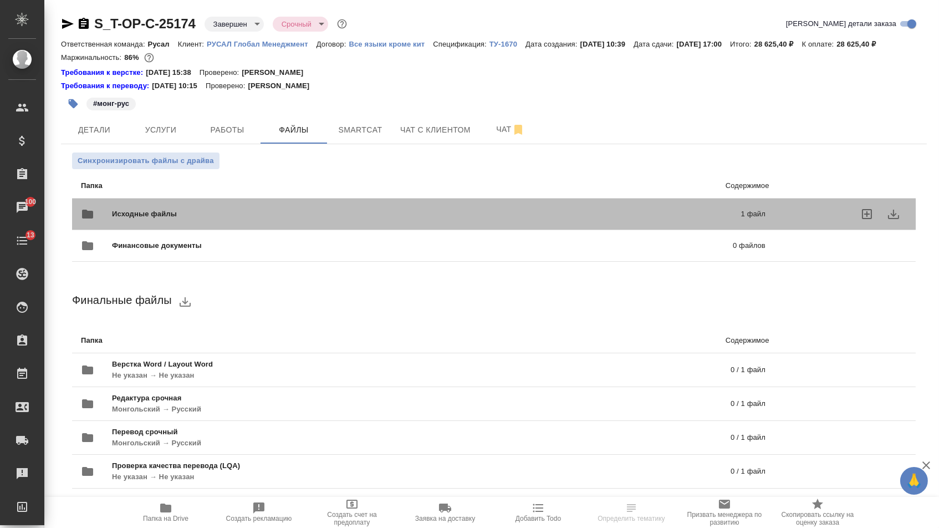
click at [194, 219] on span "Исходные файлы" at bounding box center [285, 213] width 347 height 11
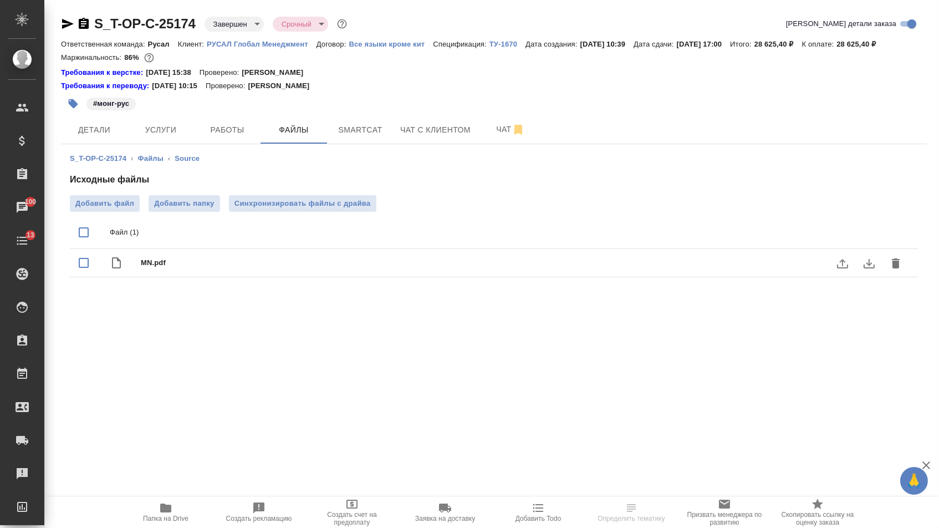
click at [152, 268] on span "MN.pdf" at bounding box center [516, 262] width 750 height 11
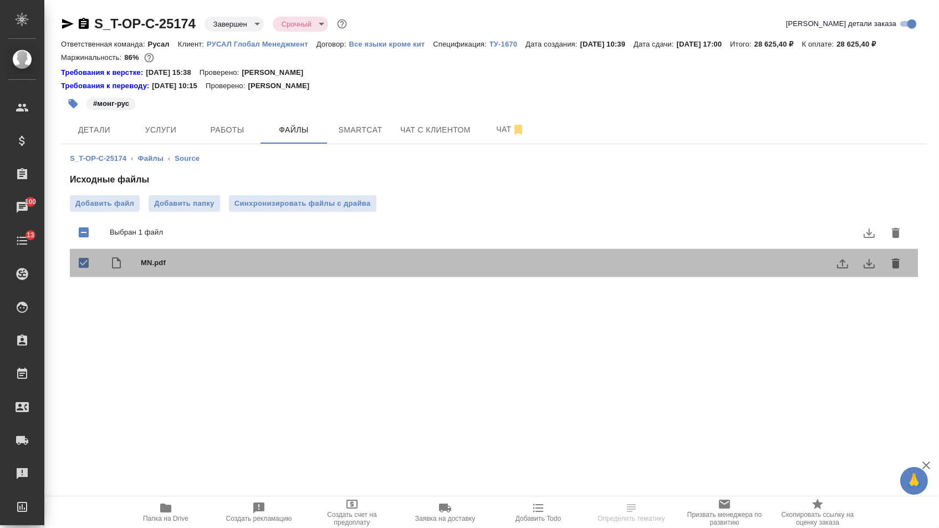
click at [152, 268] on span "MN.pdf" at bounding box center [516, 262] width 750 height 11
checkbox input "false"
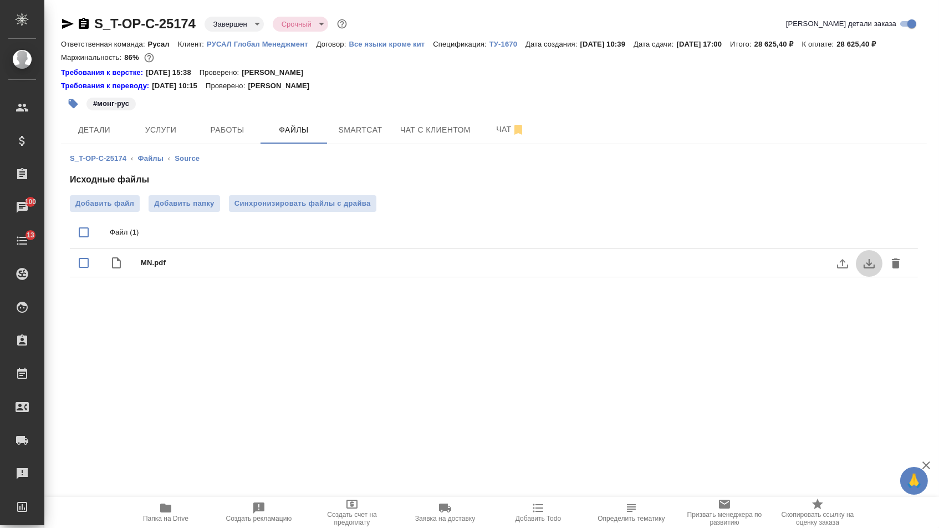
click at [867, 270] on icon "download" at bounding box center [868, 263] width 13 height 13
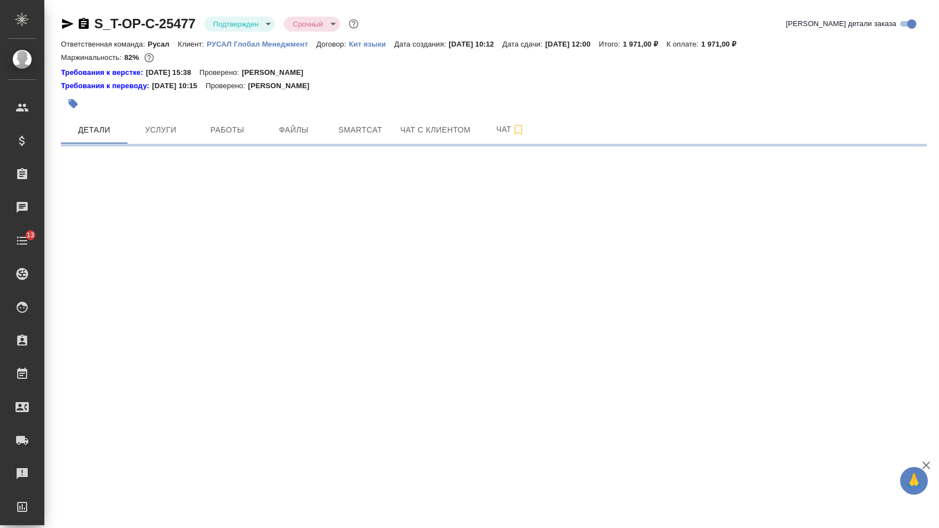
select select "RU"
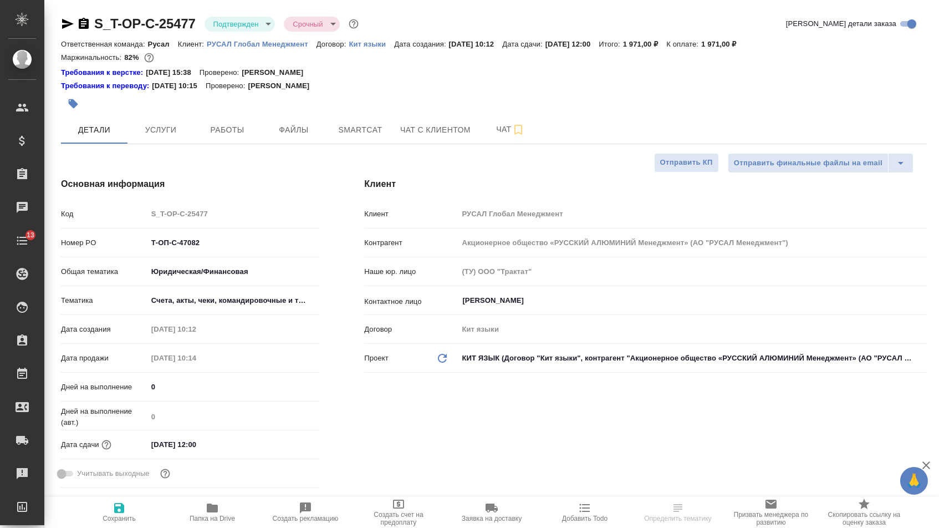
type textarea "x"
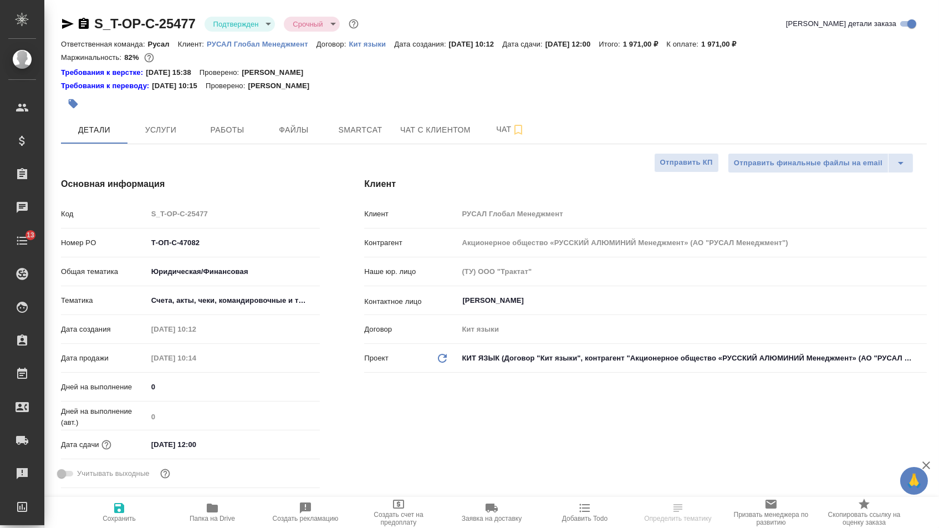
type textarea "x"
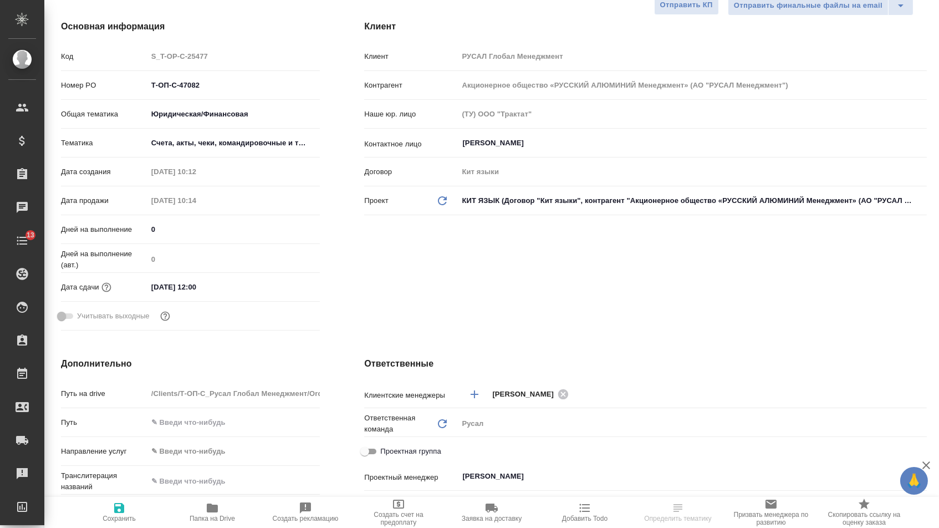
type textarea "x"
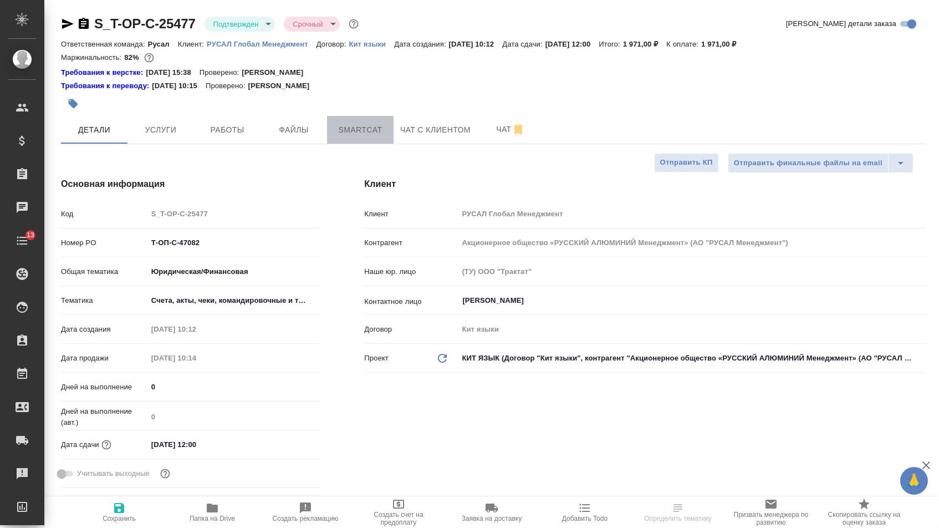
click at [343, 134] on span "Smartcat" at bounding box center [360, 130] width 53 height 14
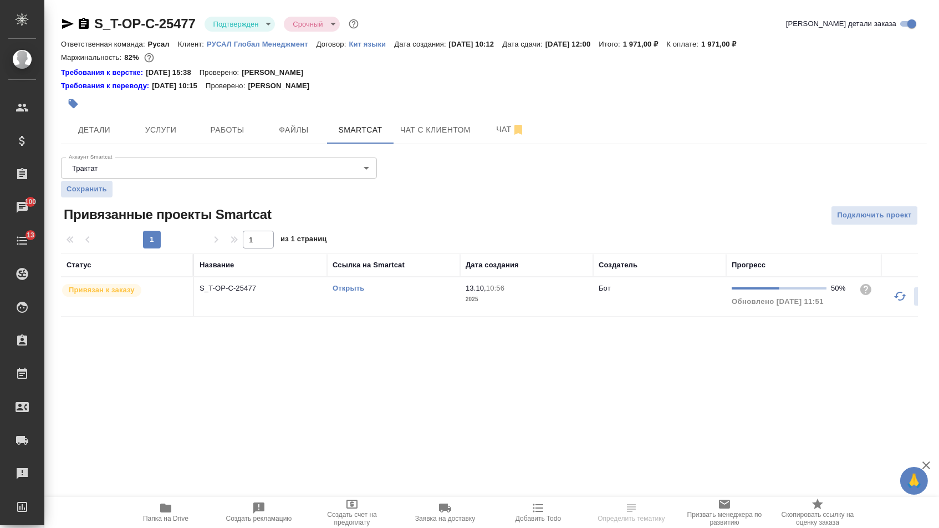
click at [899, 303] on icon "button" at bounding box center [899, 295] width 13 height 13
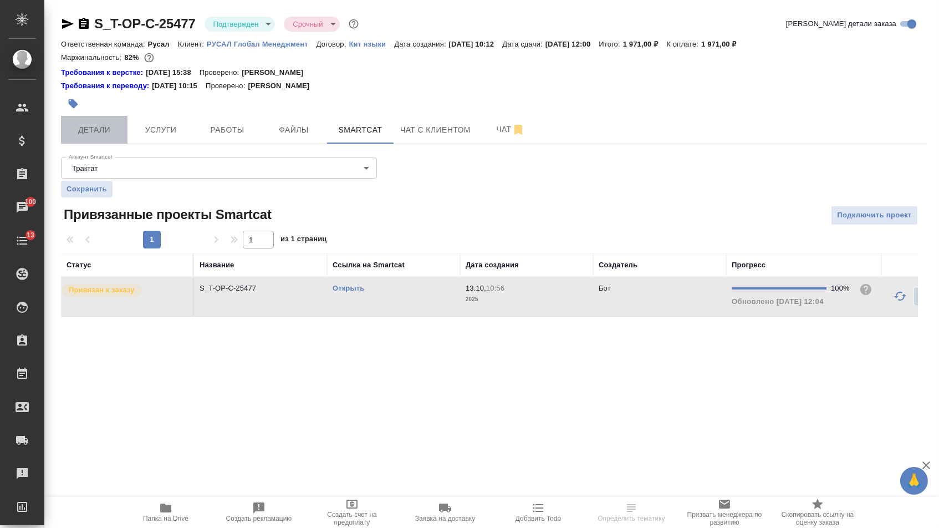
click at [89, 140] on button "Детали" at bounding box center [94, 130] width 67 height 28
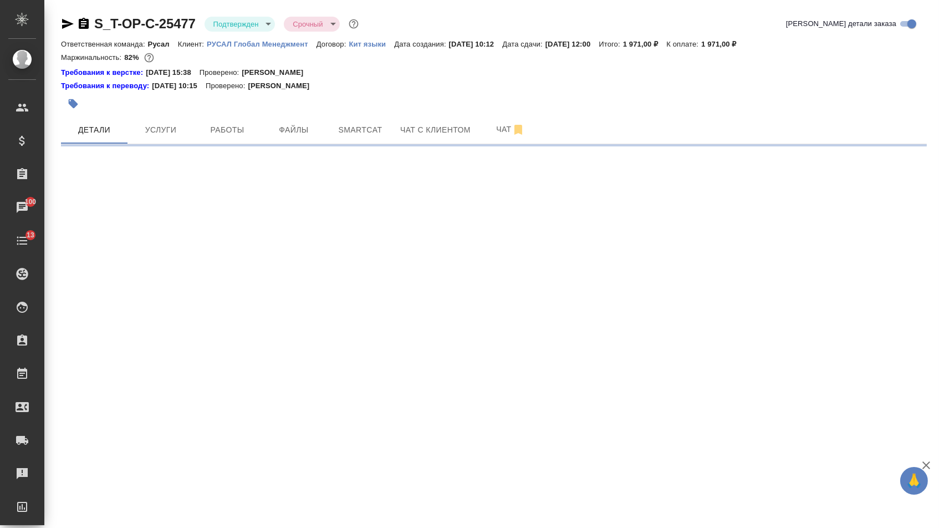
select select "RU"
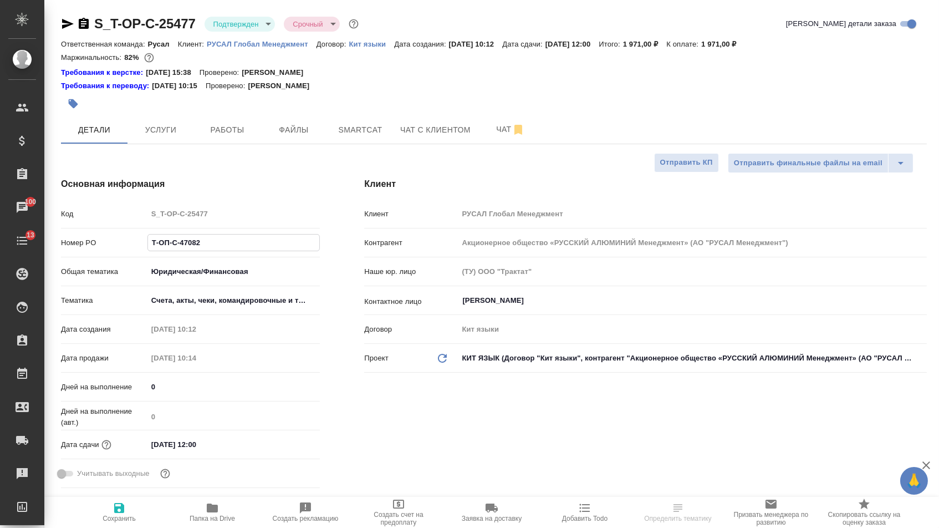
drag, startPoint x: 206, startPoint y: 248, endPoint x: 83, endPoint y: 243, distance: 123.7
click at [85, 244] on div "Номер PO Т-ОП-С-47082" at bounding box center [190, 242] width 259 height 19
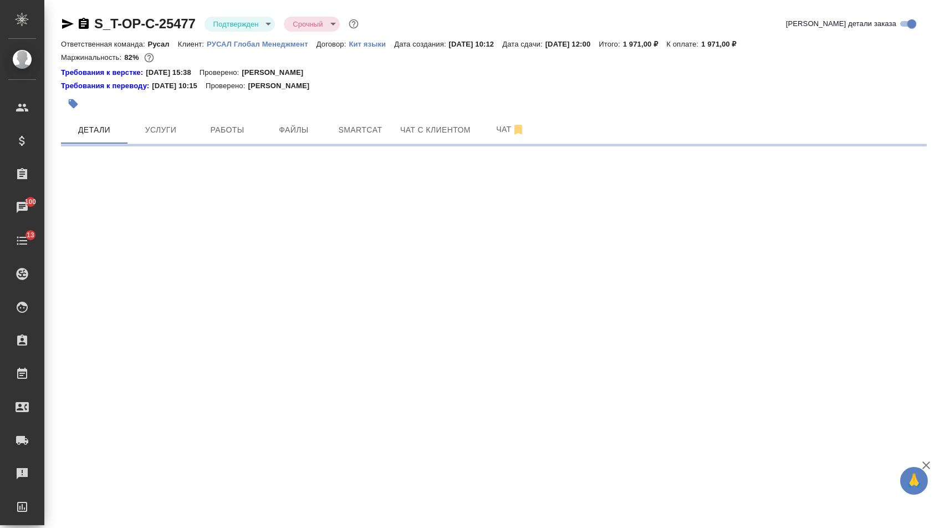
select select "RU"
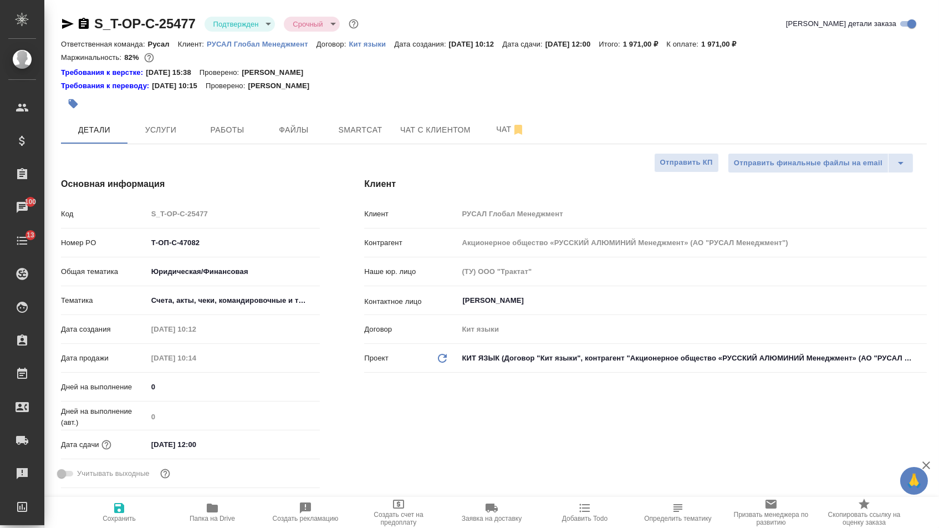
type textarea "x"
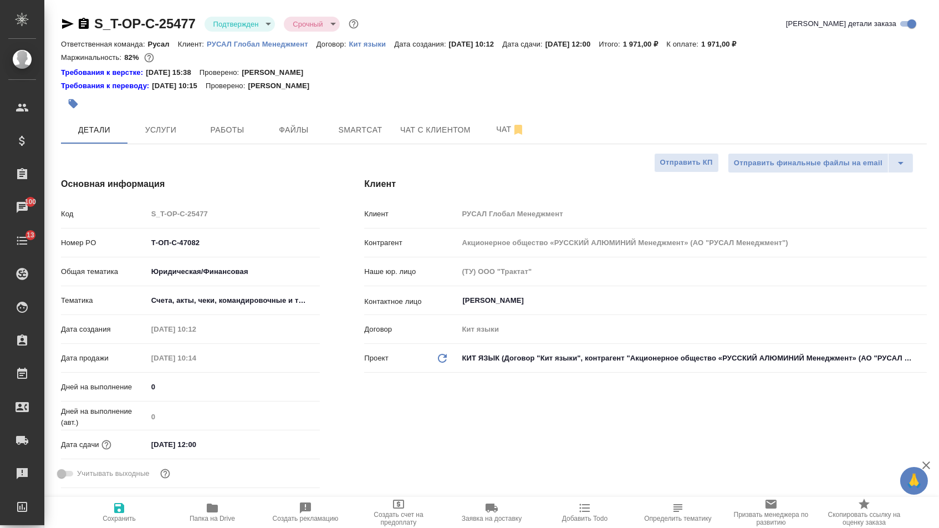
type textarea "x"
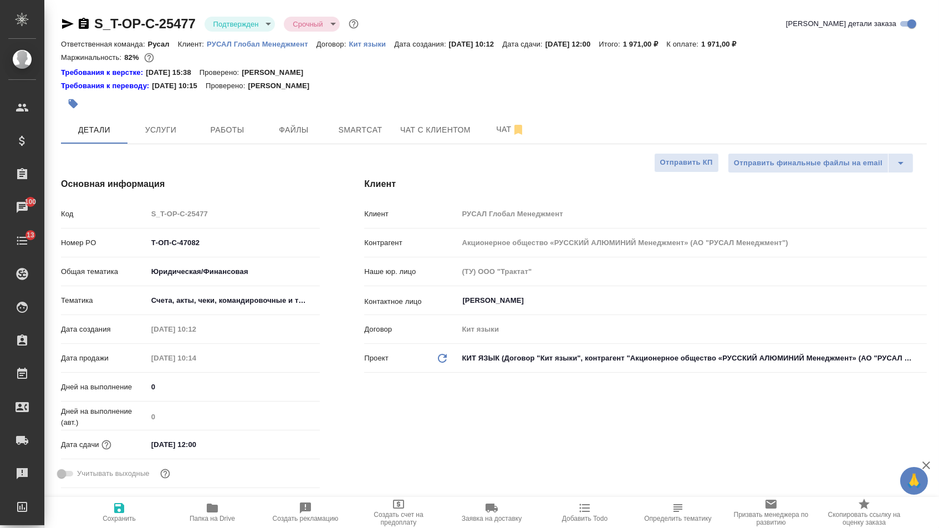
type textarea "x"
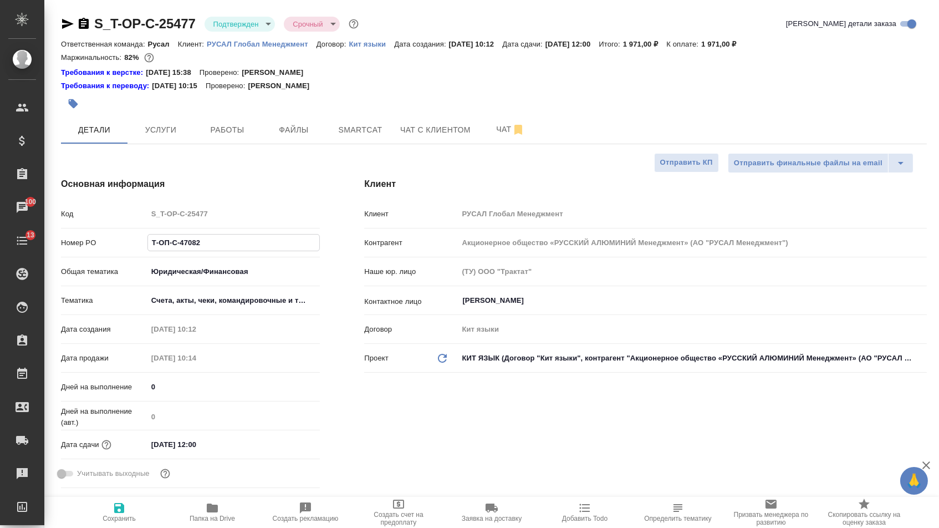
drag, startPoint x: 213, startPoint y: 253, endPoint x: 81, endPoint y: 235, distance: 132.5
click at [81, 235] on div "Код S_T-OP-C-25477 Номер PO Т-ОП-С-47082 Общая тематика Юридическая/Финансовая …" at bounding box center [190, 348] width 259 height 288
type textarea "x"
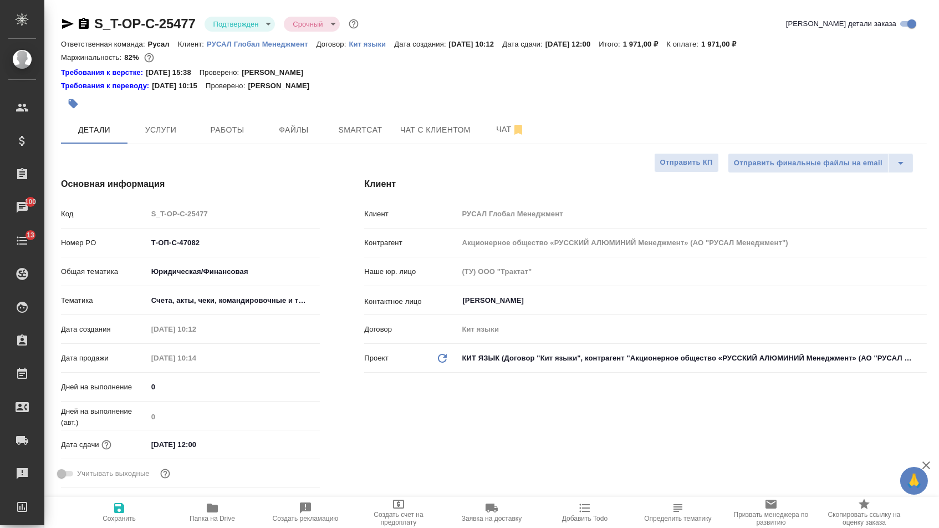
type textarea "x"
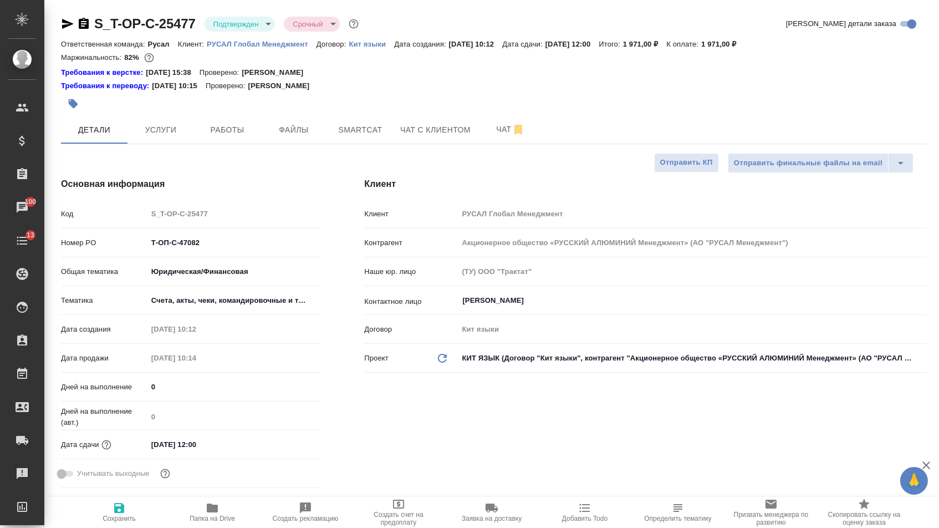
type textarea "x"
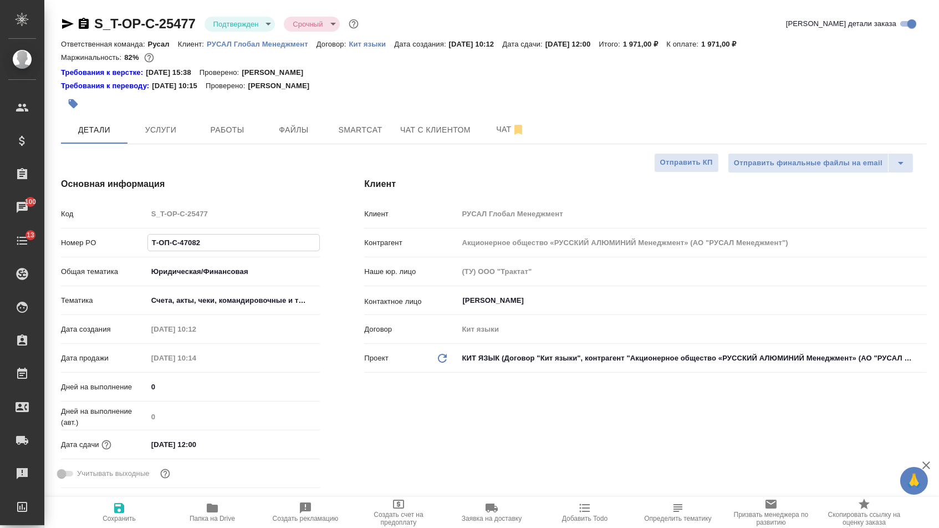
type textarea "x"
